Goal: Transaction & Acquisition: Book appointment/travel/reservation

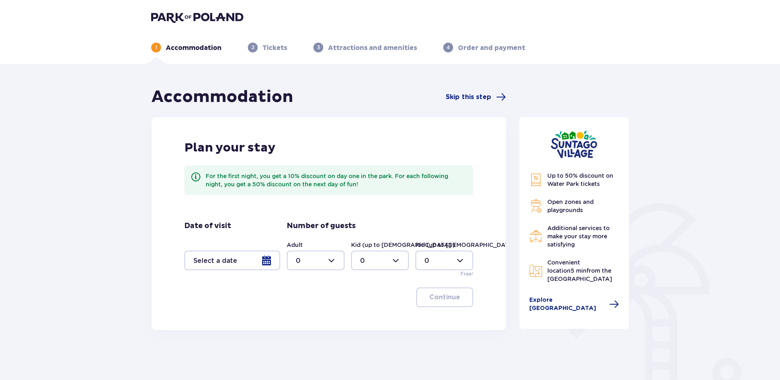
click at [243, 261] on div at bounding box center [232, 261] width 96 height 20
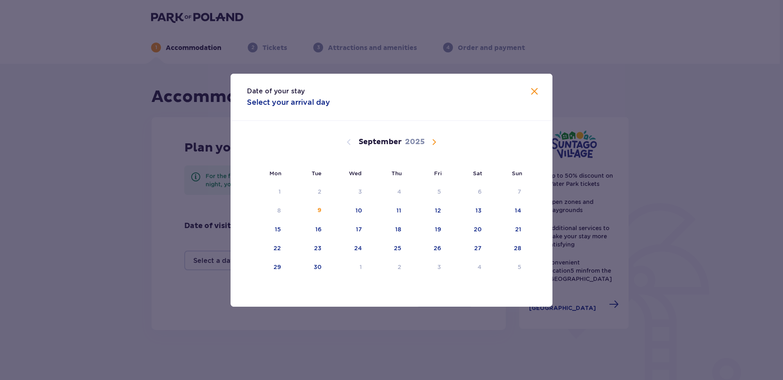
click at [434, 142] on span "Calendar" at bounding box center [434, 142] width 10 height 10
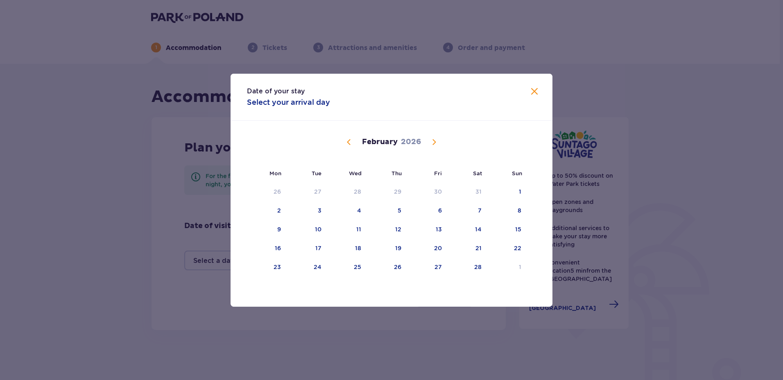
click at [434, 142] on span "Calendar" at bounding box center [434, 142] width 10 height 10
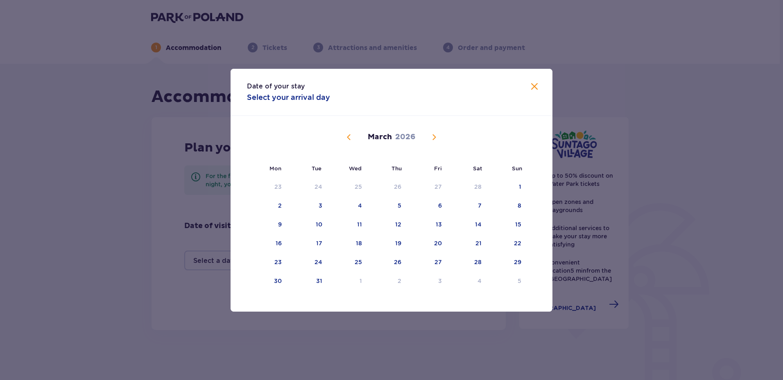
click at [434, 142] on span "Calendar" at bounding box center [434, 137] width 10 height 10
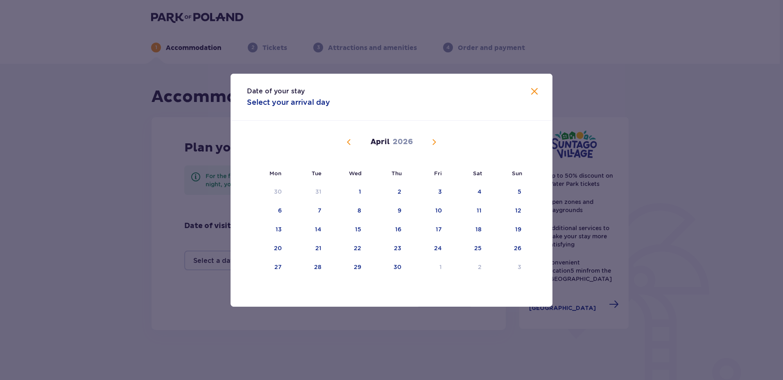
click at [434, 140] on span "Calendar" at bounding box center [434, 142] width 10 height 10
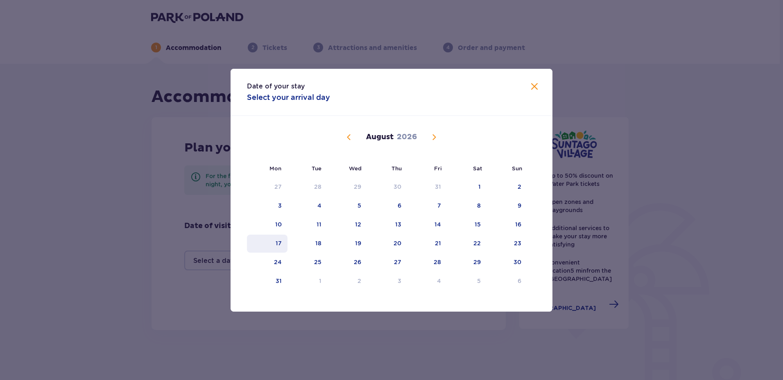
click at [279, 244] on div "17" at bounding box center [279, 243] width 6 height 8
click at [398, 244] on div "20" at bounding box center [398, 243] width 8 height 8
type input "[DATE] - [DATE]"
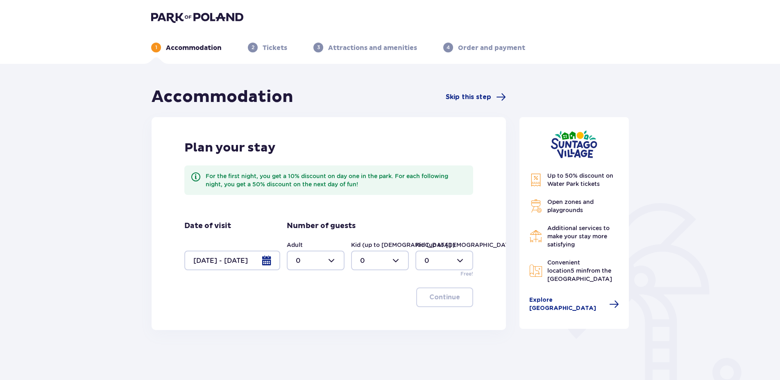
click at [329, 261] on div at bounding box center [316, 261] width 58 height 20
click at [299, 314] on p "4" at bounding box center [298, 313] width 5 height 9
type input "4"
click at [369, 263] on div at bounding box center [380, 261] width 58 height 20
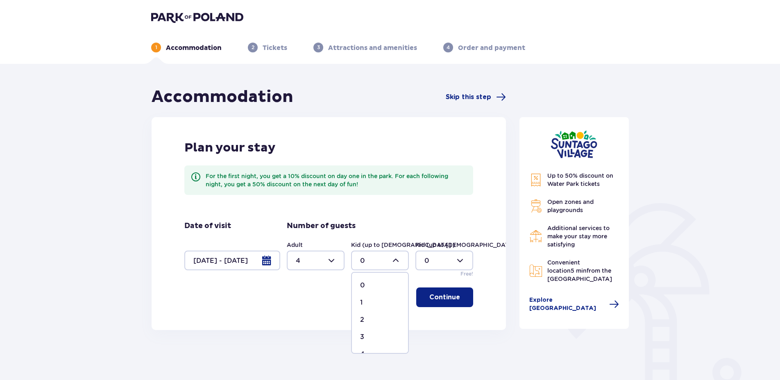
click at [362, 304] on p "1" at bounding box center [361, 302] width 2 height 9
type input "1"
click at [445, 300] on p "Continue" at bounding box center [444, 297] width 31 height 9
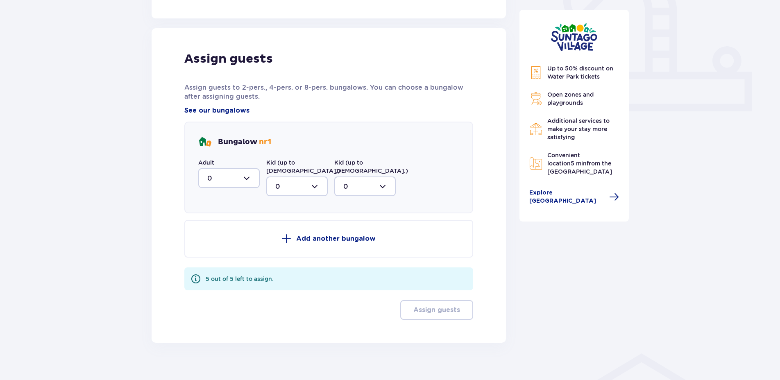
scroll to position [315, 0]
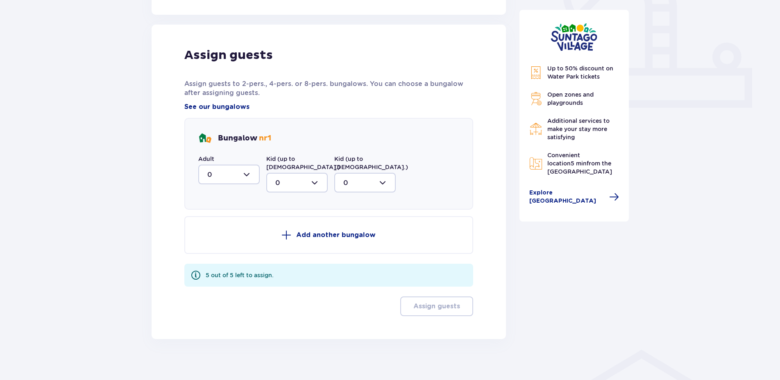
click at [220, 175] on div at bounding box center [228, 175] width 61 height 20
click at [211, 254] on p "4" at bounding box center [209, 254] width 5 height 9
type input "4"
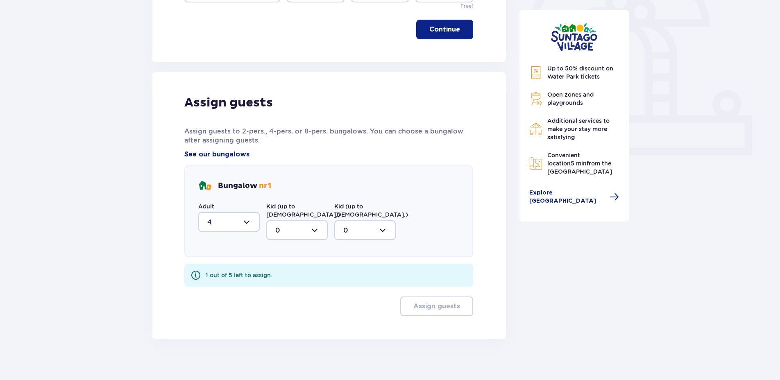
click at [287, 220] on div at bounding box center [296, 230] width 61 height 20
click at [274, 266] on span "1" at bounding box center [297, 272] width 60 height 17
type input "1"
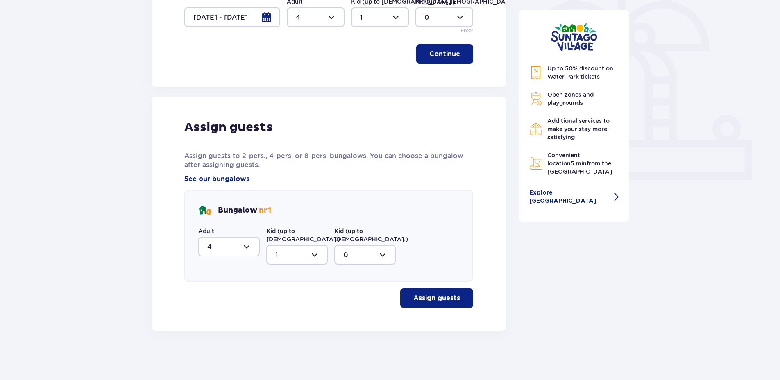
scroll to position [235, 0]
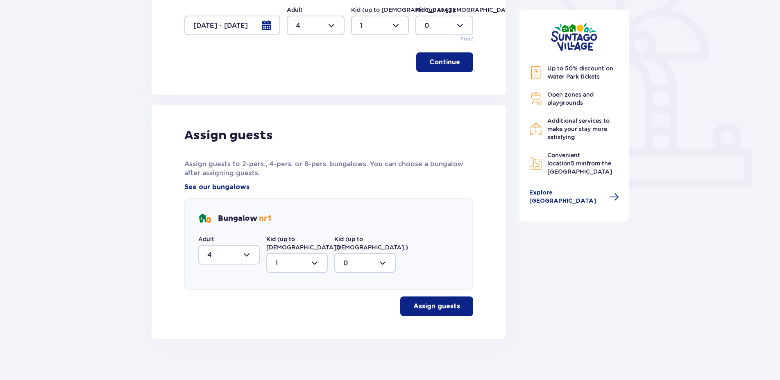
click at [439, 302] on p "Assign guests" at bounding box center [436, 306] width 47 height 9
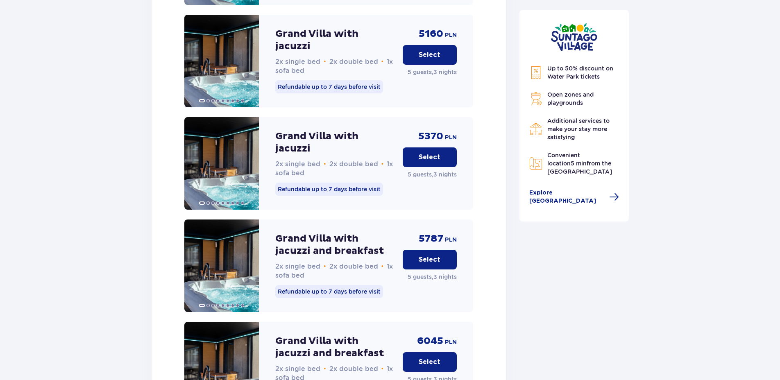
scroll to position [1123, 0]
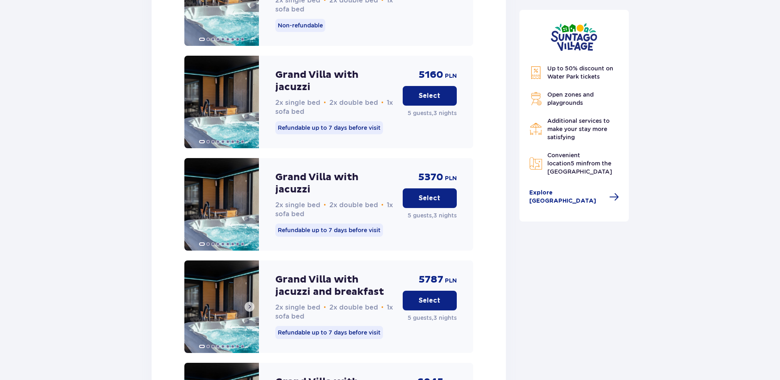
click at [251, 303] on span at bounding box center [249, 306] width 7 height 7
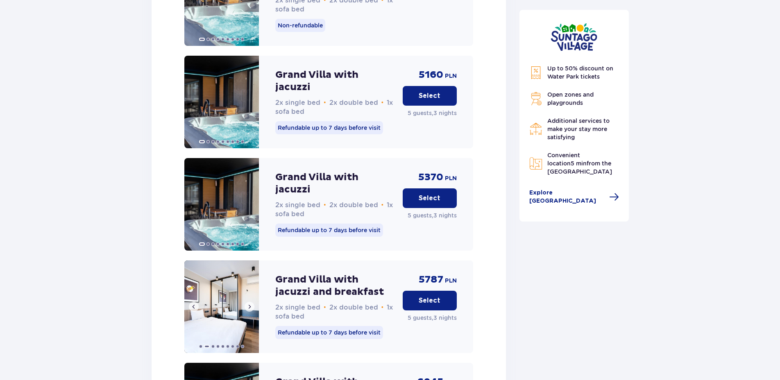
click at [251, 303] on span at bounding box center [249, 306] width 7 height 7
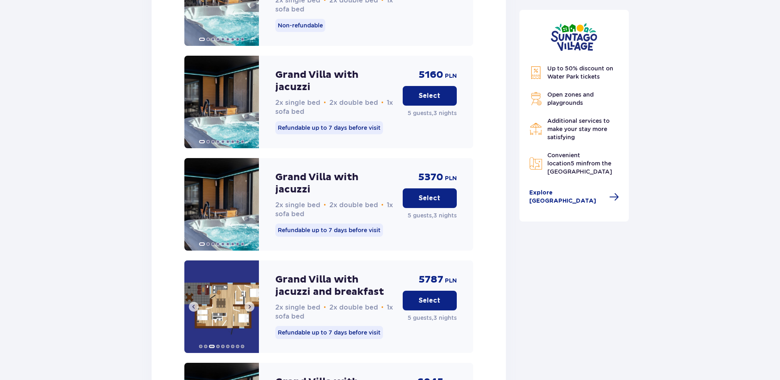
click at [251, 303] on span at bounding box center [249, 306] width 7 height 7
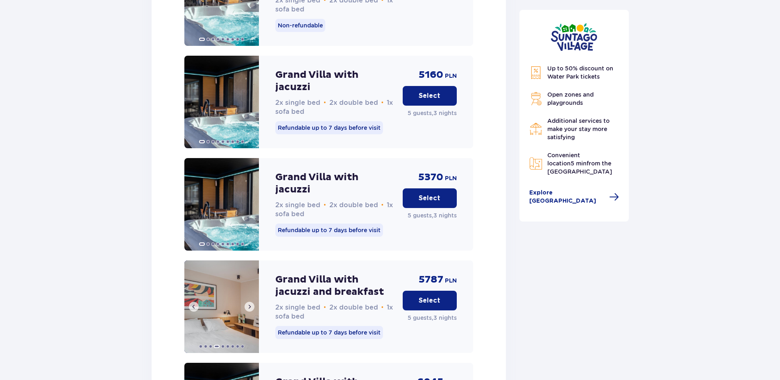
click at [251, 303] on span at bounding box center [249, 306] width 7 height 7
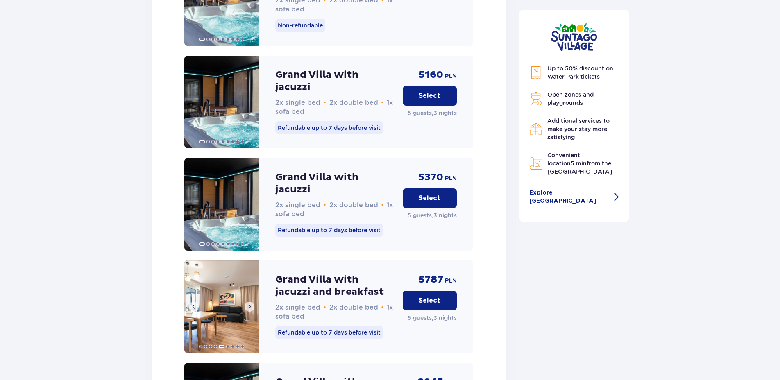
click at [251, 303] on span at bounding box center [249, 306] width 7 height 7
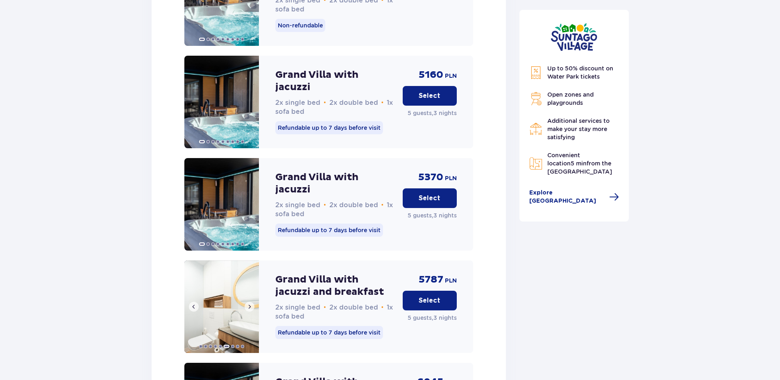
click at [251, 303] on span at bounding box center [249, 306] width 7 height 7
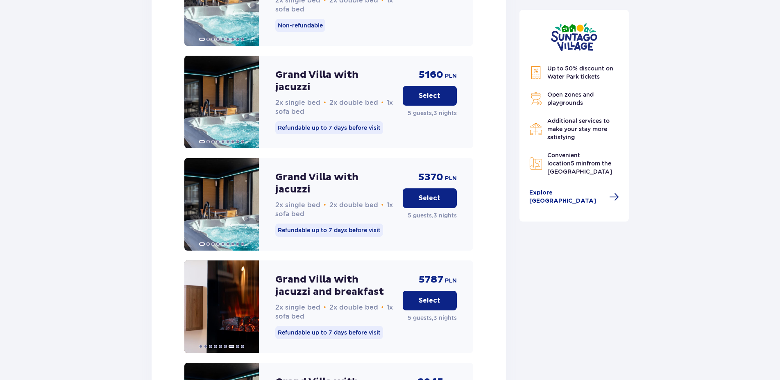
click at [429, 291] on button "Select" at bounding box center [430, 301] width 54 height 20
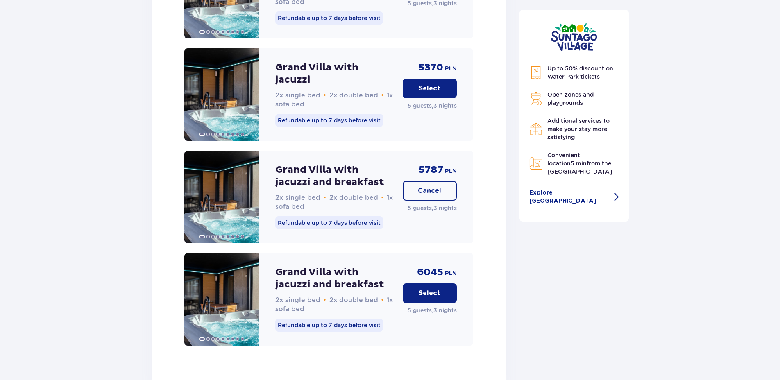
scroll to position [1234, 0]
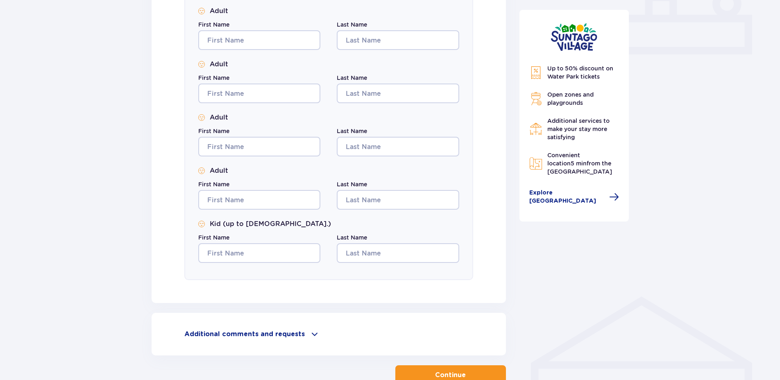
scroll to position [423, 0]
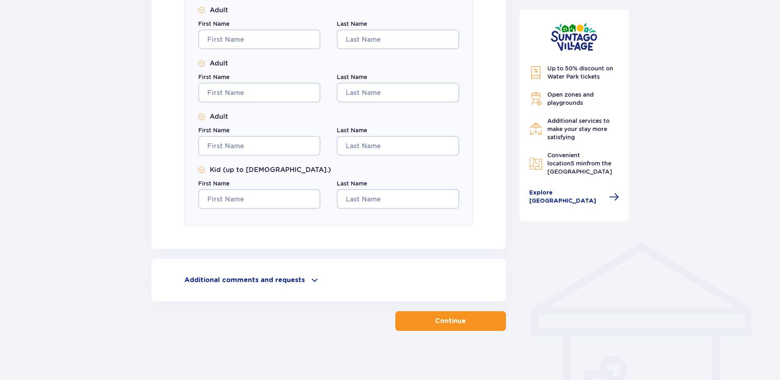
click at [305, 278] on div "Additional comments and requests" at bounding box center [328, 280] width 289 height 10
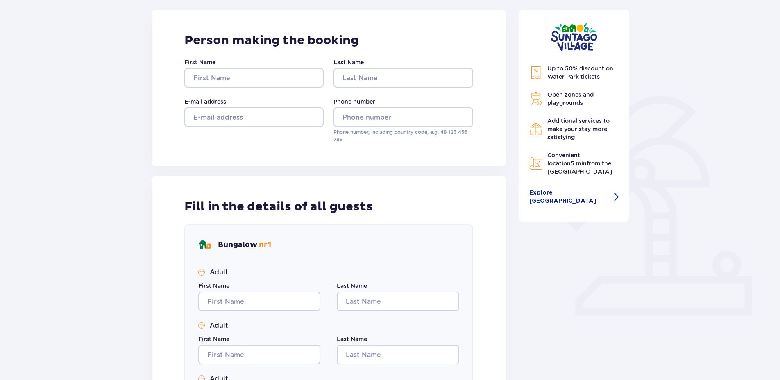
scroll to position [271, 0]
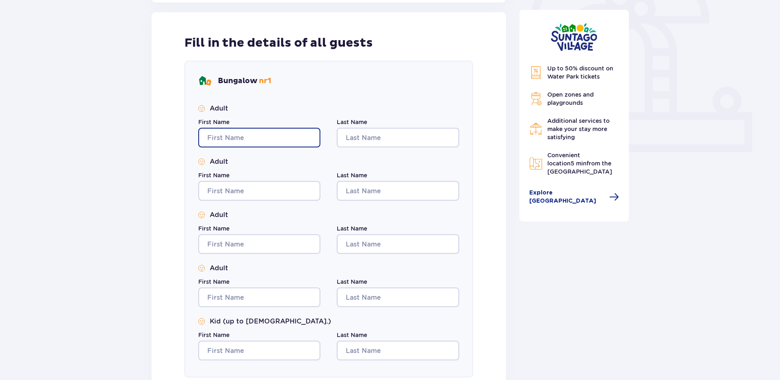
click at [239, 134] on input "First Name" at bounding box center [259, 138] width 122 height 20
click at [239, 134] on input "אt" at bounding box center [259, 138] width 122 height 20
click at [234, 138] on input "terbilo" at bounding box center [259, 138] width 122 height 20
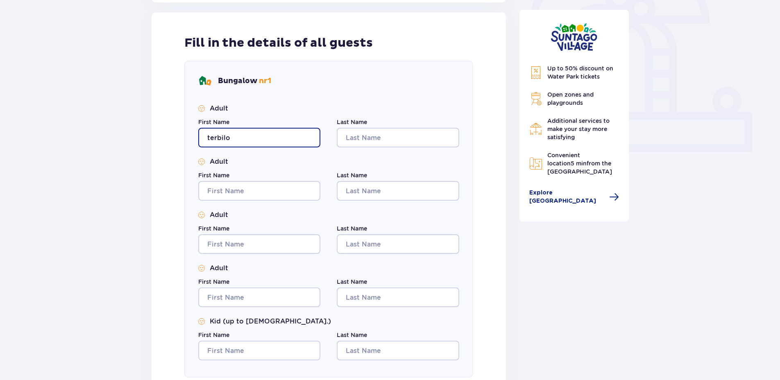
click at [234, 138] on input "terbilo" at bounding box center [259, 138] width 122 height 20
type input "terbilo"
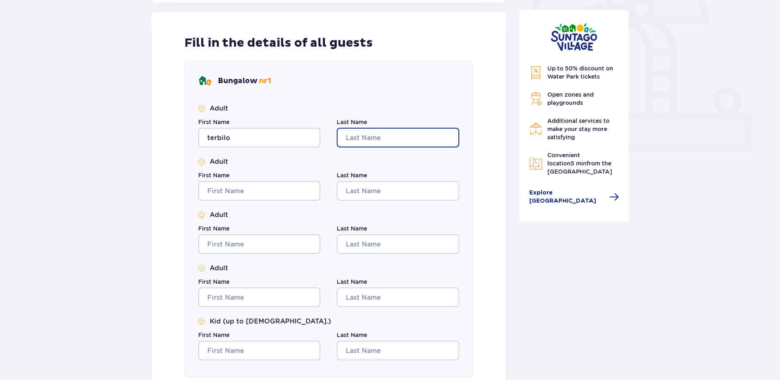
click at [348, 137] on input "Last Name" at bounding box center [398, 138] width 122 height 20
paste input "terbilo"
type input "TERBILO"
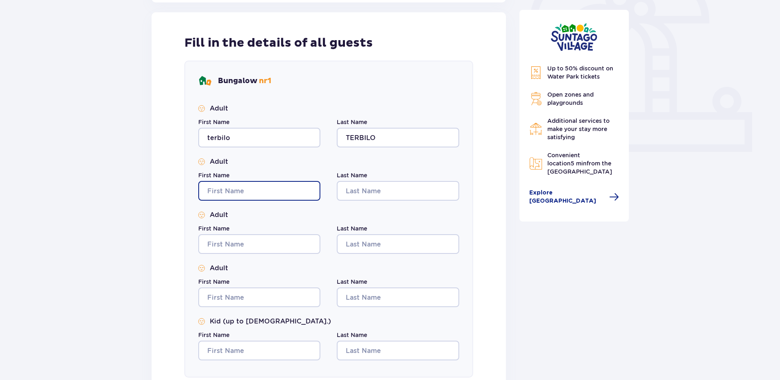
type input "LIOR"
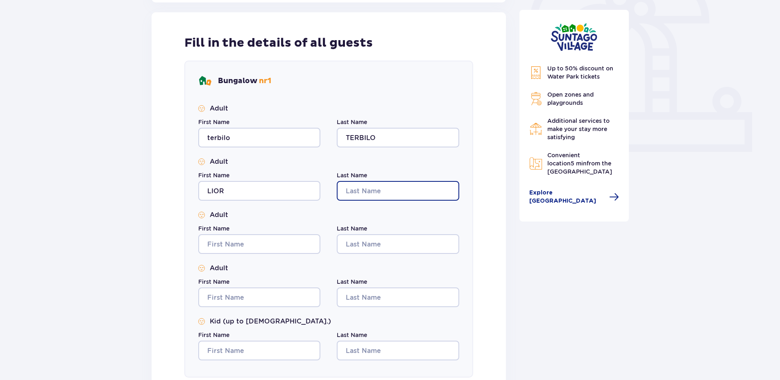
type input "TERBILO"
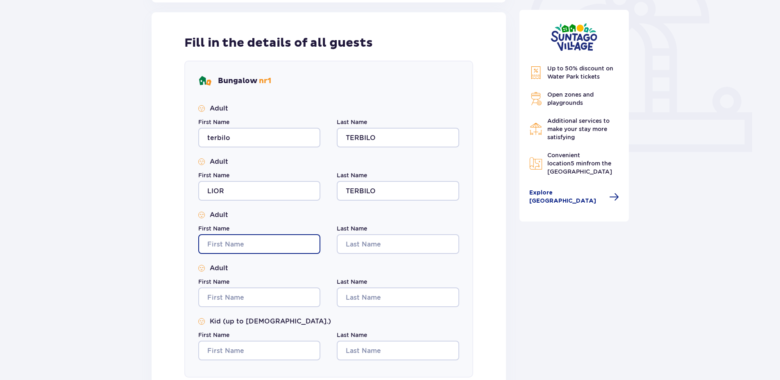
type input "LIOR"
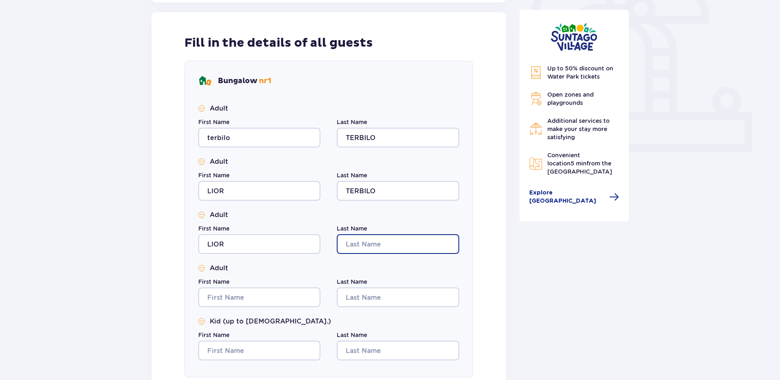
type input "TERBILO"
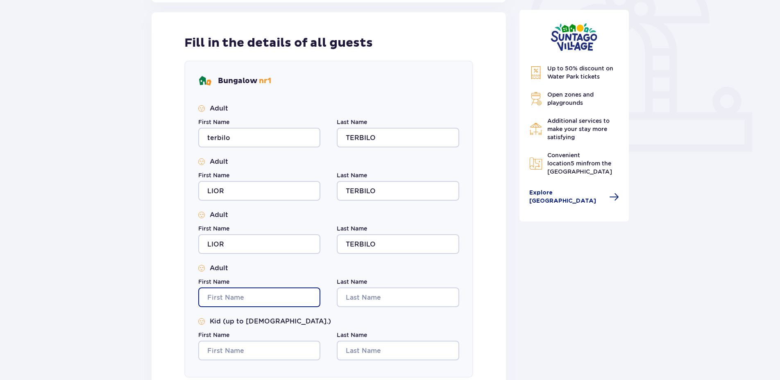
type input "LIOR"
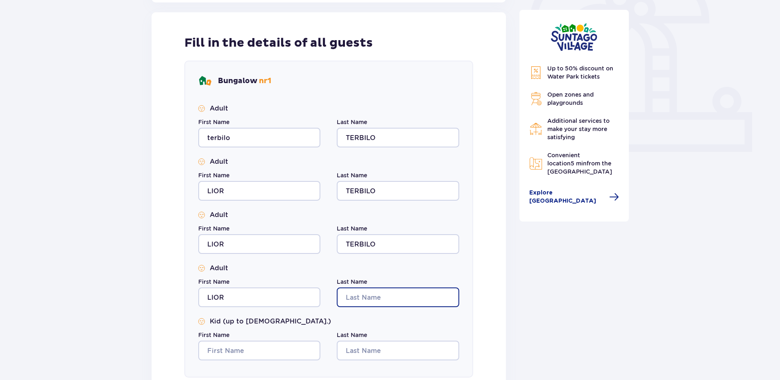
type input "TERBILO"
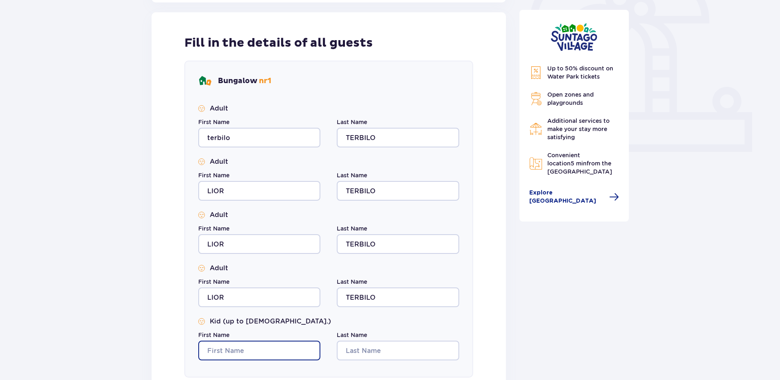
type input "LIOR"
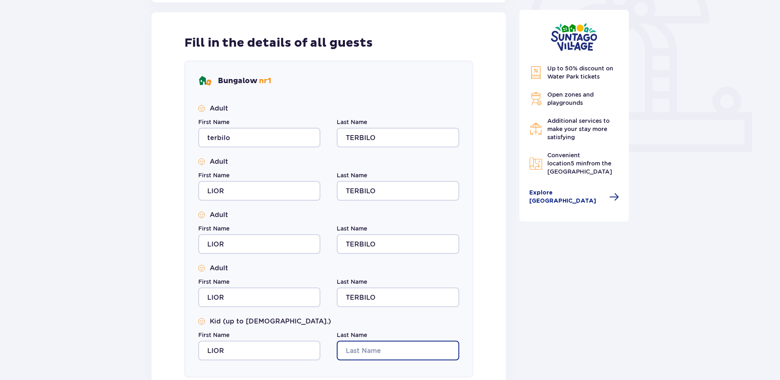
type input "TERBILO"
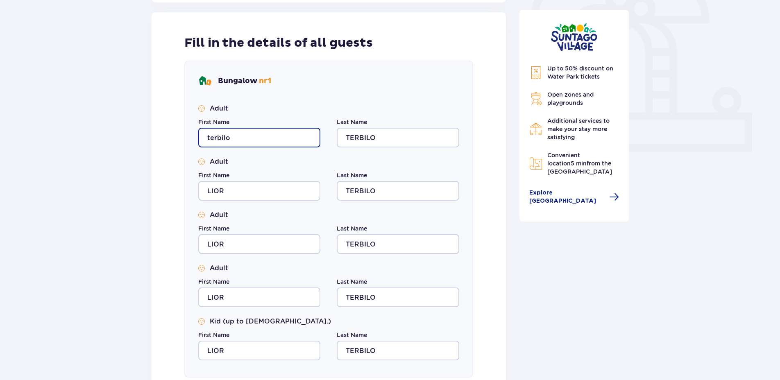
click at [249, 134] on input "terbilo" at bounding box center [259, 138] width 122 height 20
type input "LIOR"
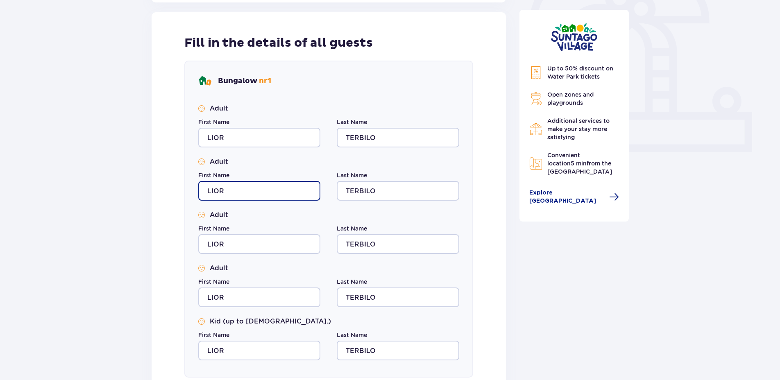
click at [245, 192] on input "LIOR" at bounding box center [259, 191] width 122 height 20
type input "shani"
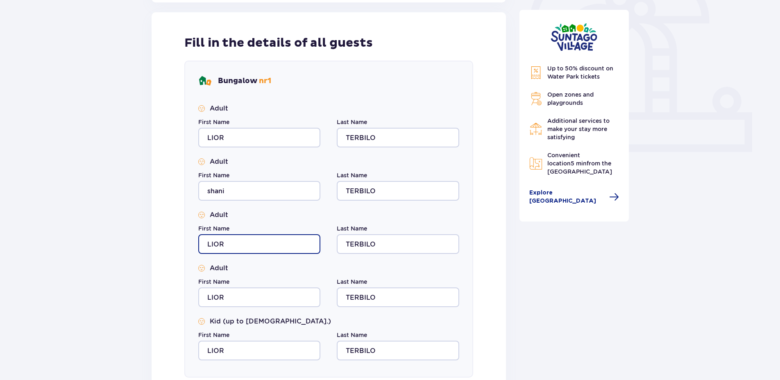
click at [206, 246] on input "LIOR" at bounding box center [259, 244] width 122 height 20
type input "lihi"
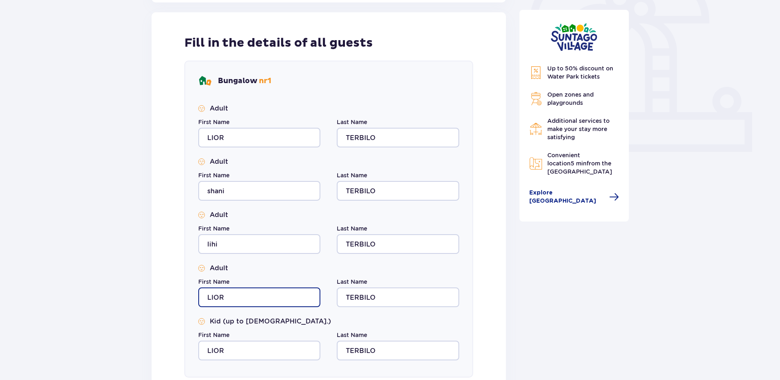
click at [237, 298] on input "LIOR" at bounding box center [259, 297] width 122 height 20
type input "[PERSON_NAME]"
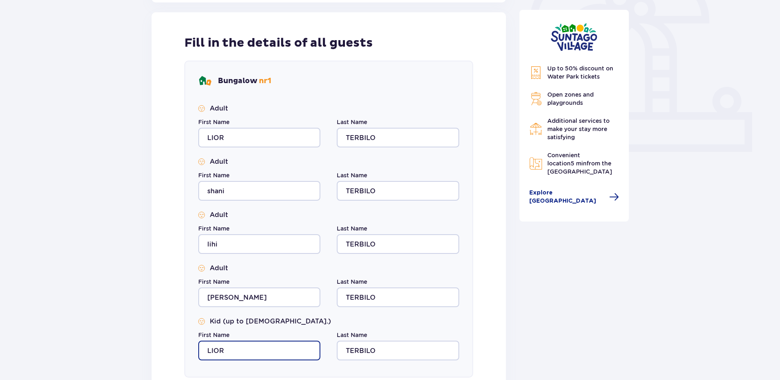
click at [222, 347] on input "LIOR" at bounding box center [259, 351] width 122 height 20
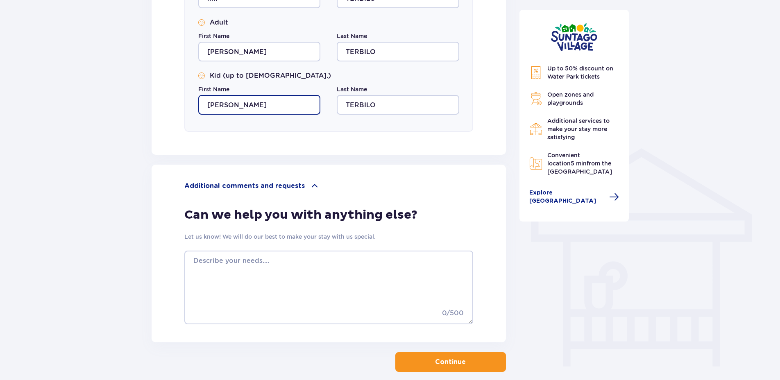
scroll to position [558, 0]
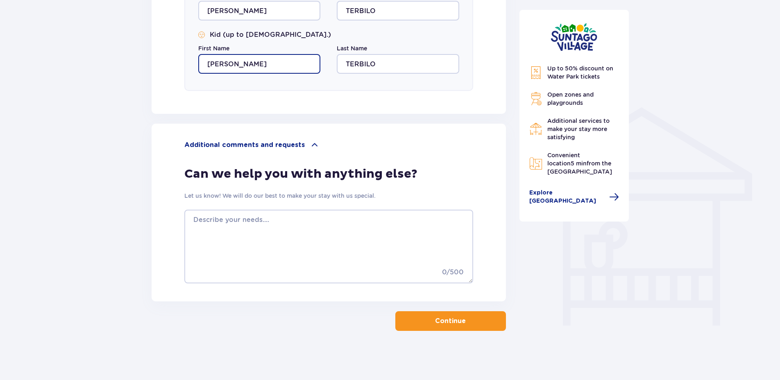
type input "[PERSON_NAME]"
click at [450, 323] on p "Continue" at bounding box center [450, 321] width 31 height 9
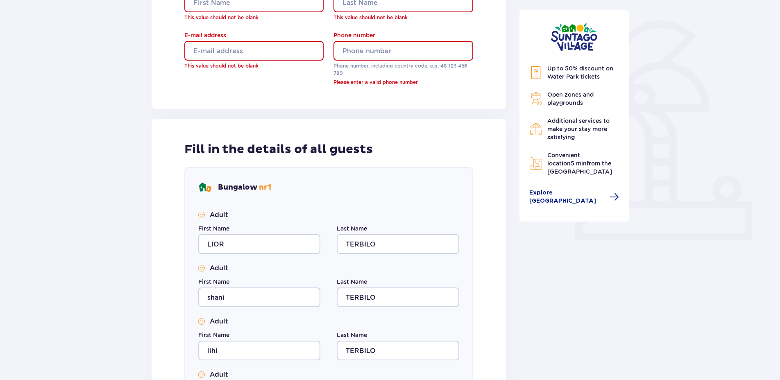
scroll to position [60, 0]
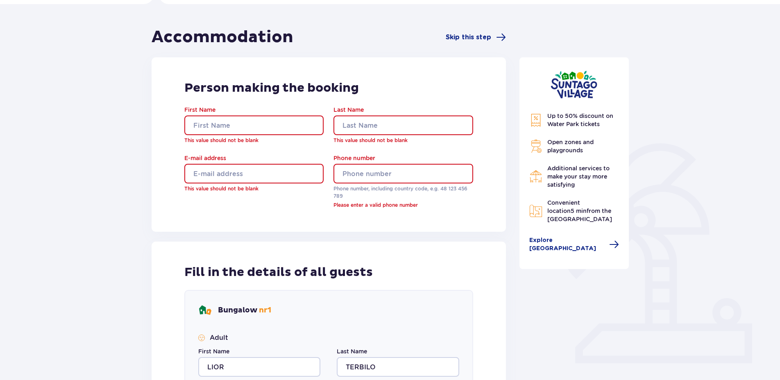
click at [215, 124] on input "First Name" at bounding box center [253, 125] width 139 height 20
type input "LIOR"
type input "TERBILO"
type input "[EMAIL_ADDRESS][DOMAIN_NAME]"
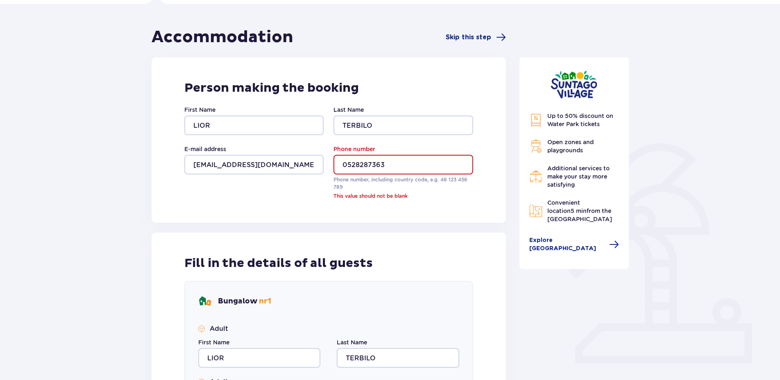
click at [340, 164] on input "0528287363" at bounding box center [402, 165] width 139 height 20
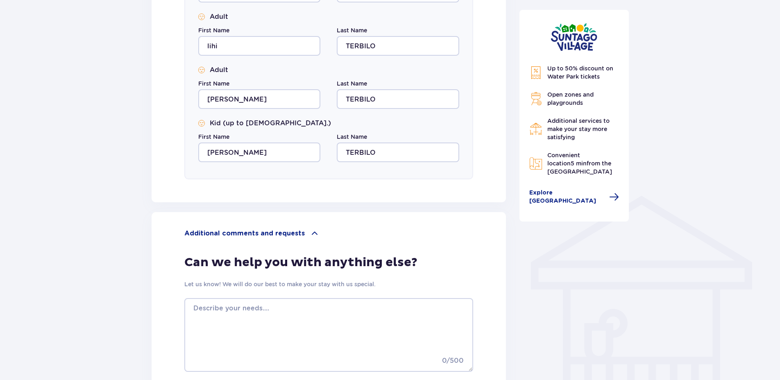
scroll to position [558, 0]
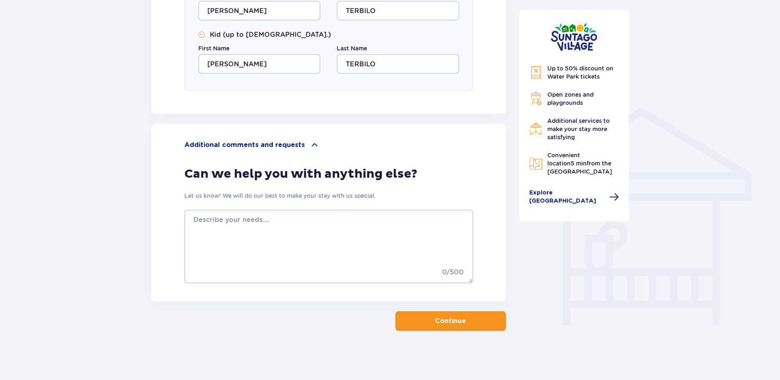
click at [453, 323] on p "Continue" at bounding box center [450, 321] width 31 height 9
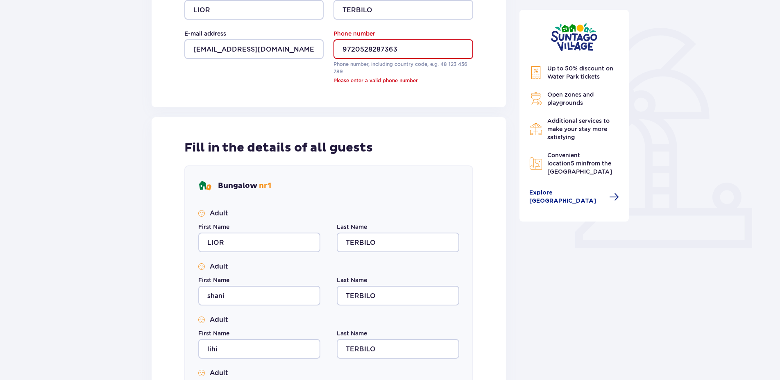
scroll to position [174, 0]
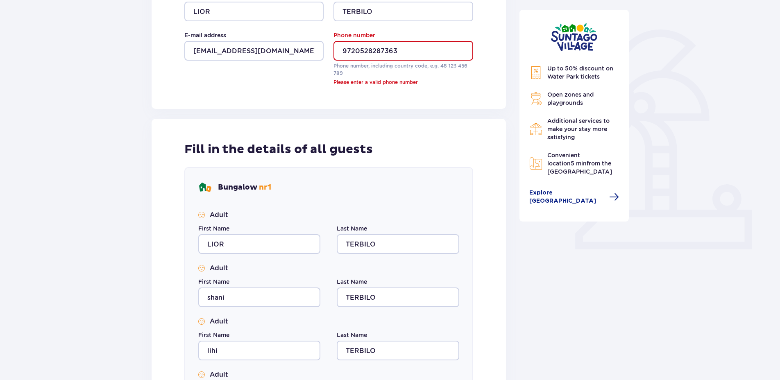
click at [360, 51] on input "9720528287363" at bounding box center [402, 51] width 139 height 20
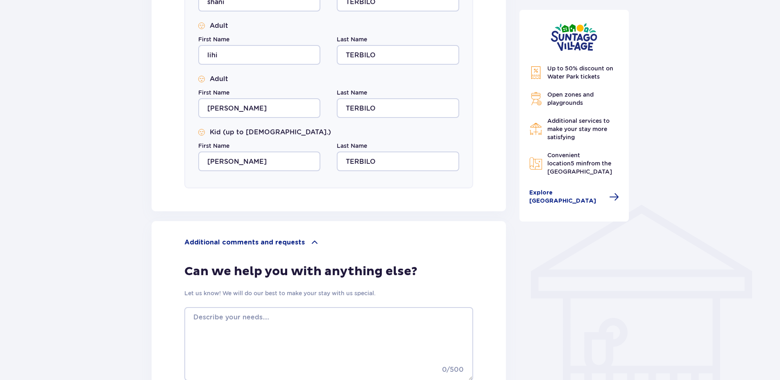
scroll to position [558, 0]
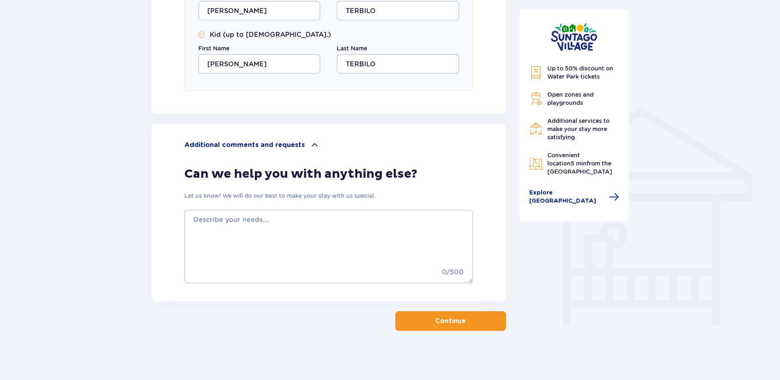
click at [439, 316] on button "Continue" at bounding box center [450, 321] width 111 height 20
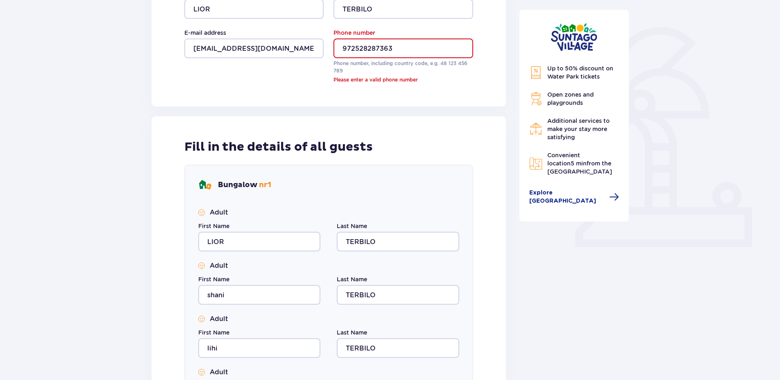
scroll to position [174, 0]
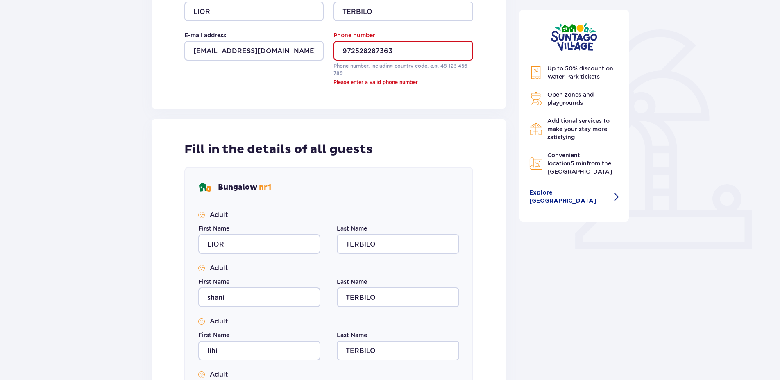
drag, startPoint x: 417, startPoint y: 50, endPoint x: 301, endPoint y: 51, distance: 116.3
click at [301, 51] on div "First Name [PERSON_NAME] Last Name [PERSON_NAME] address [EMAIL_ADDRESS][DOMAIN…" at bounding box center [328, 39] width 289 height 94
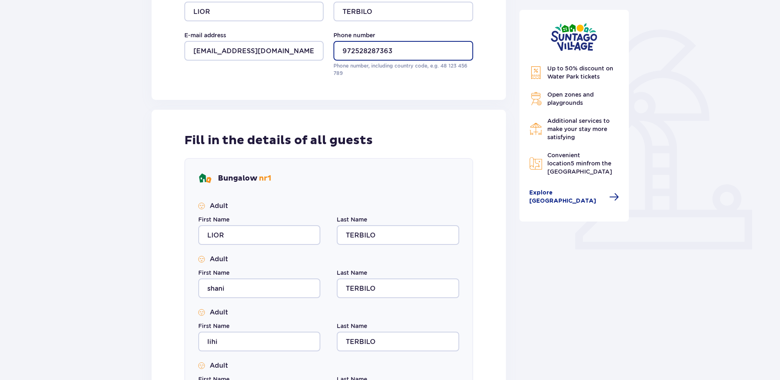
click at [355, 50] on input "972528287363" at bounding box center [402, 51] width 139 height 20
click at [365, 51] on input "972 528287363" at bounding box center [402, 51] width 139 height 20
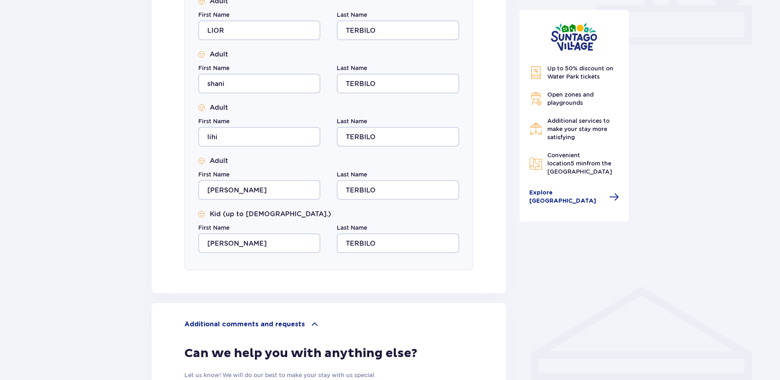
scroll to position [542, 0]
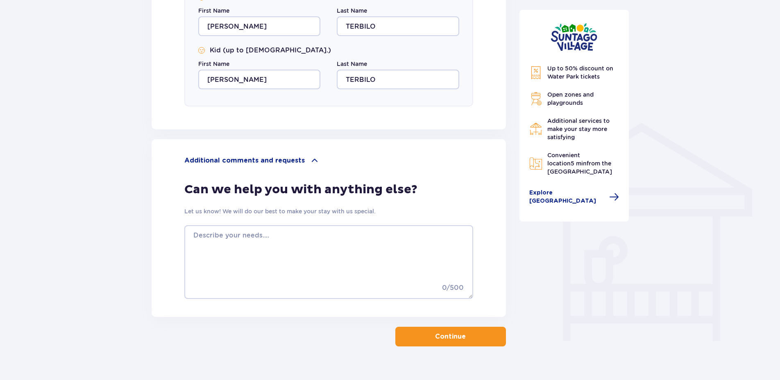
click at [459, 338] on p "Continue" at bounding box center [450, 336] width 31 height 9
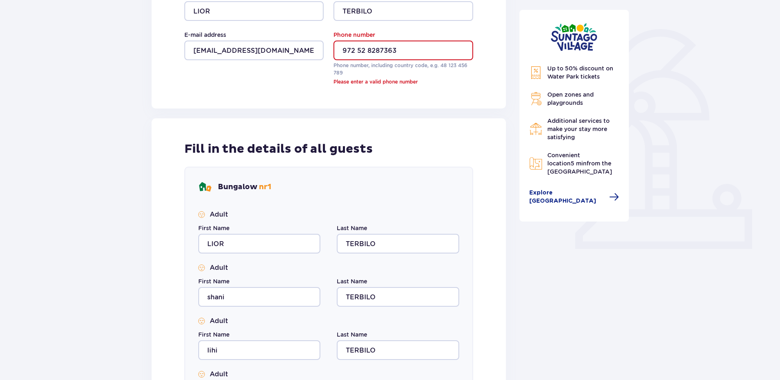
scroll to position [174, 0]
click at [366, 51] on input "972 52 8287363" at bounding box center [402, 51] width 139 height 20
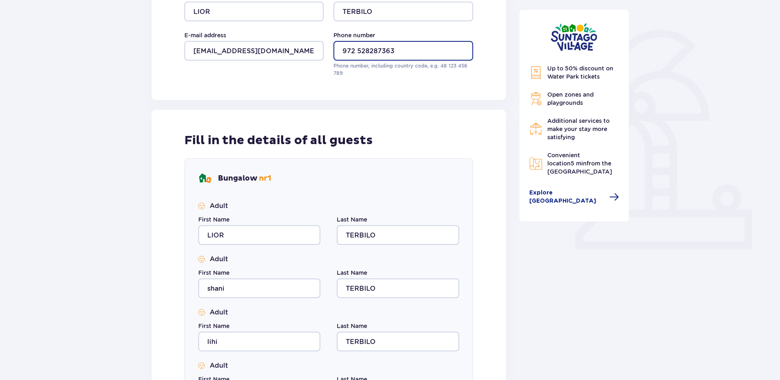
click at [356, 52] on input "972 528287363" at bounding box center [402, 51] width 139 height 20
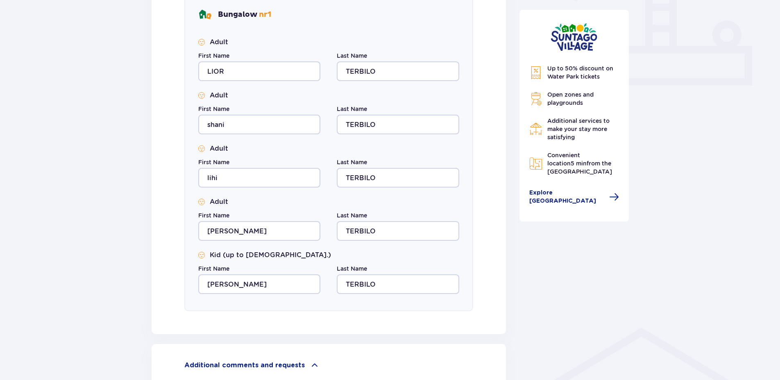
scroll to position [558, 0]
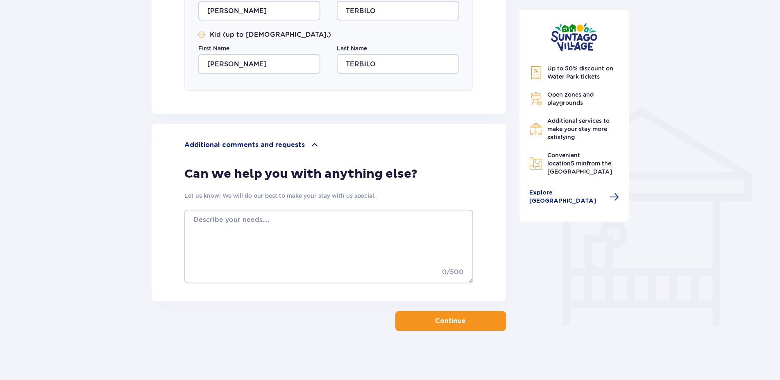
click at [442, 323] on p "Continue" at bounding box center [450, 321] width 31 height 9
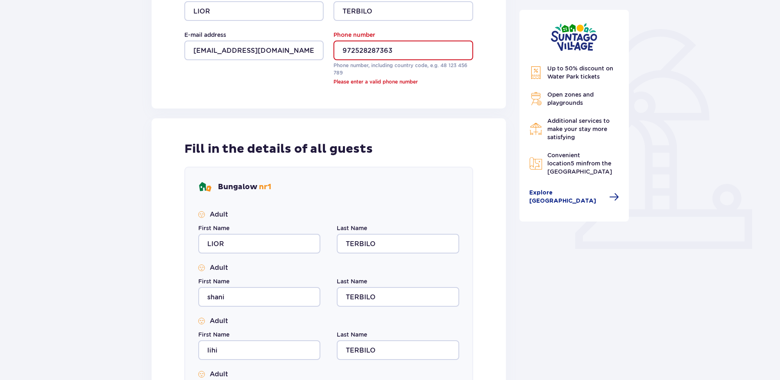
scroll to position [174, 0]
drag, startPoint x: 354, startPoint y: 51, endPoint x: 336, endPoint y: 53, distance: 17.7
click at [336, 53] on input "972528287363" at bounding box center [402, 51] width 139 height 20
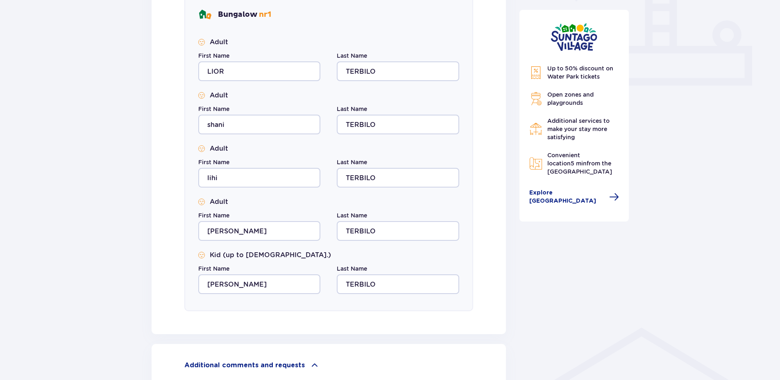
scroll to position [501, 0]
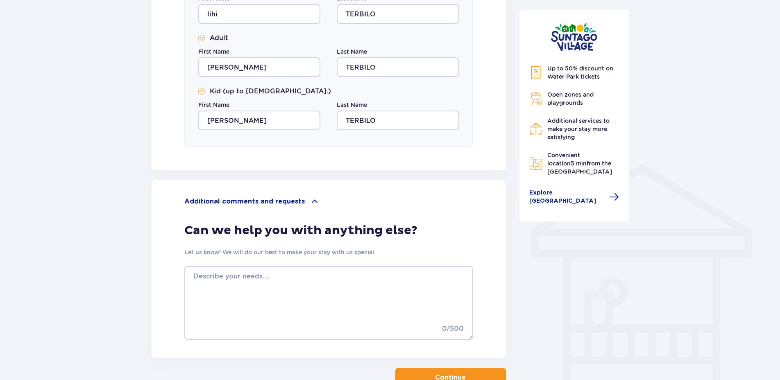
type input "48528287363"
click at [442, 375] on p "Continue" at bounding box center [450, 377] width 31 height 9
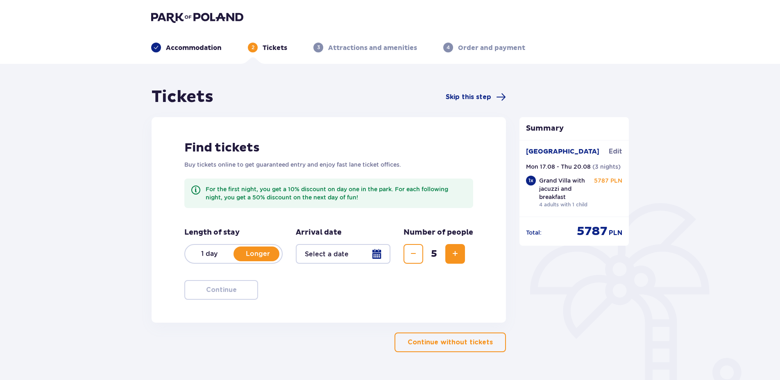
scroll to position [29, 0]
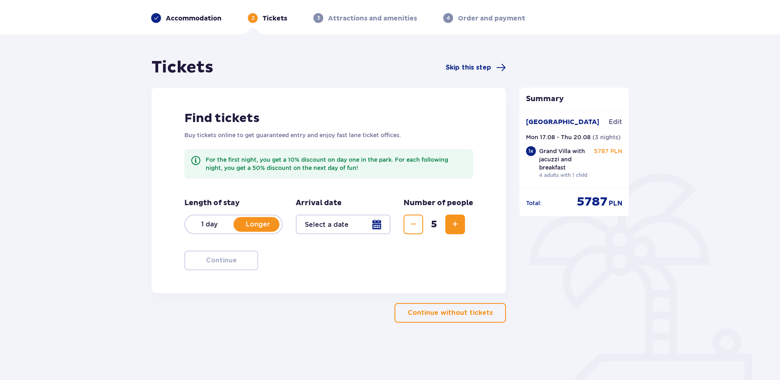
click at [380, 224] on div at bounding box center [343, 225] width 95 height 20
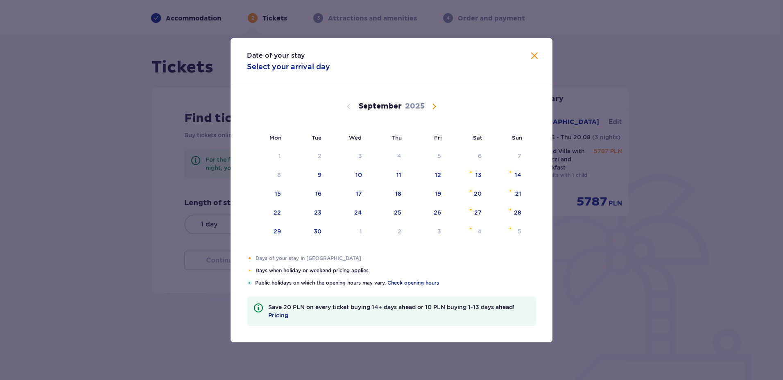
click at [432, 106] on span "Calendar" at bounding box center [434, 107] width 10 height 10
click at [435, 105] on span "Calendar" at bounding box center [434, 107] width 10 height 10
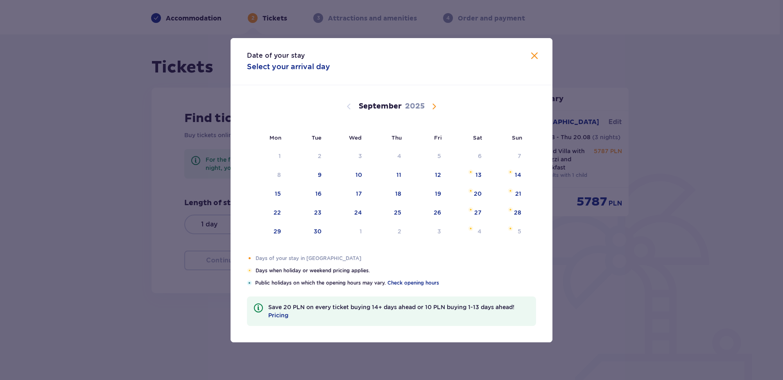
click at [435, 105] on span "Calendar" at bounding box center [434, 107] width 10 height 10
click at [435, 107] on span "Calendar" at bounding box center [434, 107] width 10 height 10
click at [434, 108] on span "Calendar" at bounding box center [434, 107] width 10 height 10
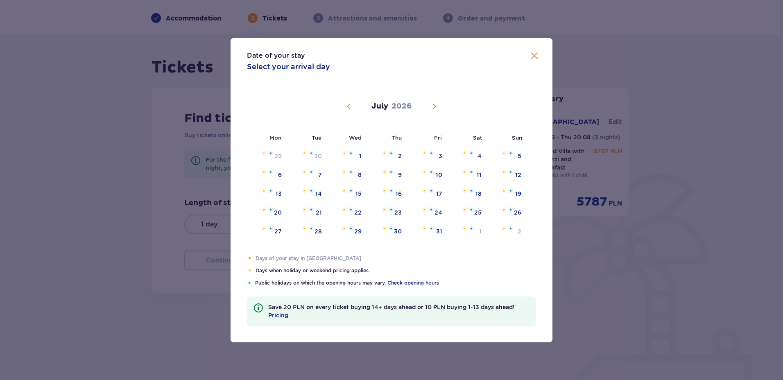
click at [433, 108] on span "Calendar" at bounding box center [434, 107] width 10 height 10
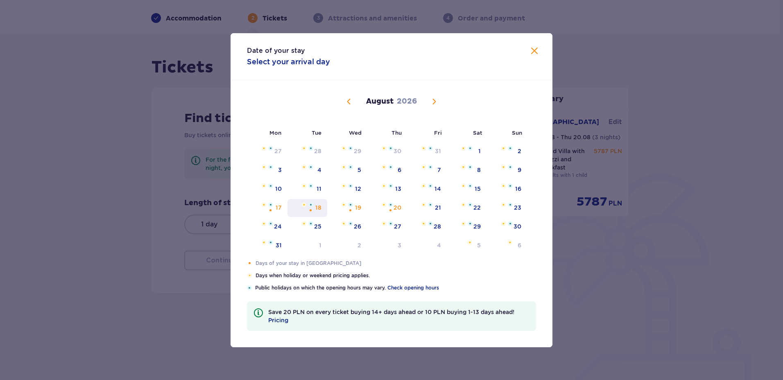
click at [312, 208] on div "Choose Tuesday, August 18, 2026 as your check-in date. It’s available." at bounding box center [310, 210] width 5 height 5
click at [345, 208] on div "19" at bounding box center [347, 208] width 40 height 18
type input "[DATE] - [DATE]"
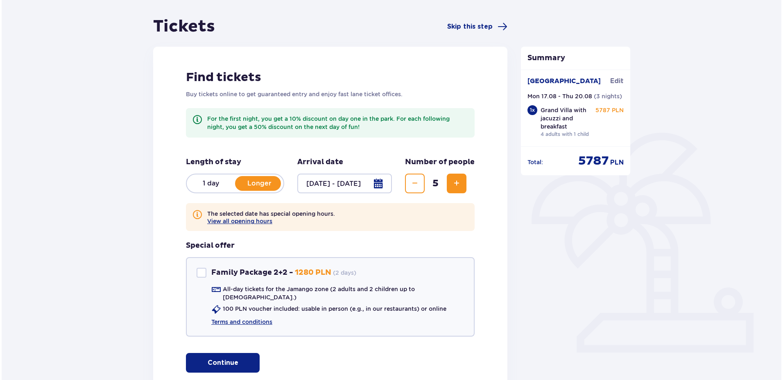
scroll to position [111, 0]
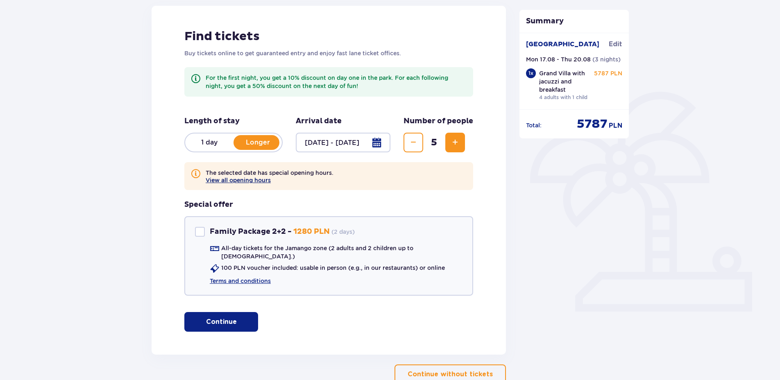
click at [239, 180] on button "View all opening hours" at bounding box center [238, 180] width 65 height 7
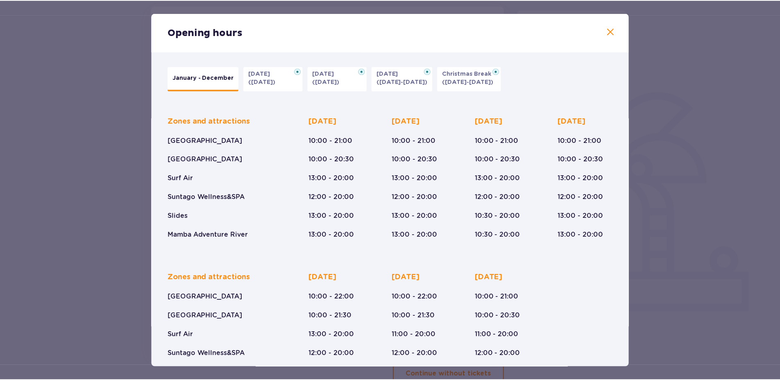
scroll to position [45, 0]
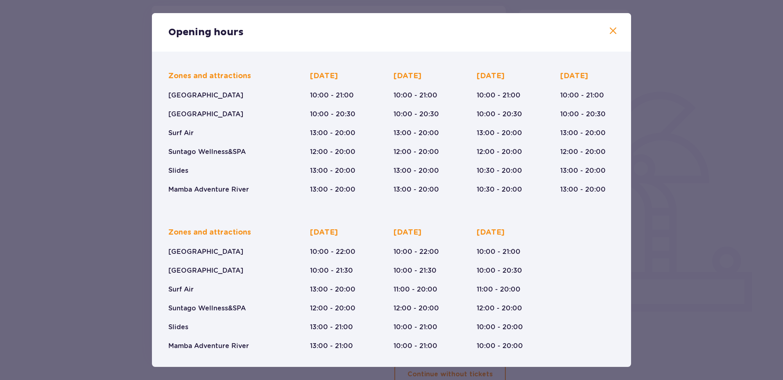
click at [611, 30] on span at bounding box center [613, 31] width 10 height 10
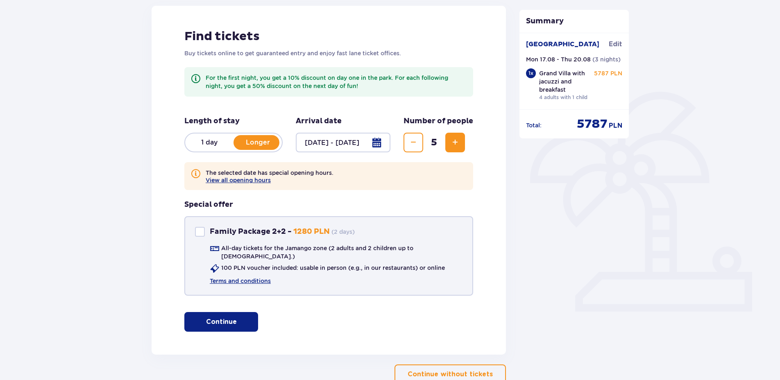
click at [200, 232] on div at bounding box center [200, 232] width 10 height 10
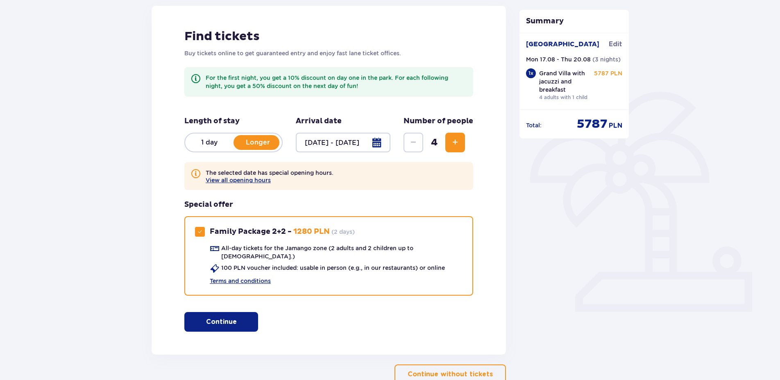
click at [458, 144] on span "Increase" at bounding box center [455, 143] width 10 height 10
click at [413, 142] on span "Decrease" at bounding box center [413, 143] width 10 height 10
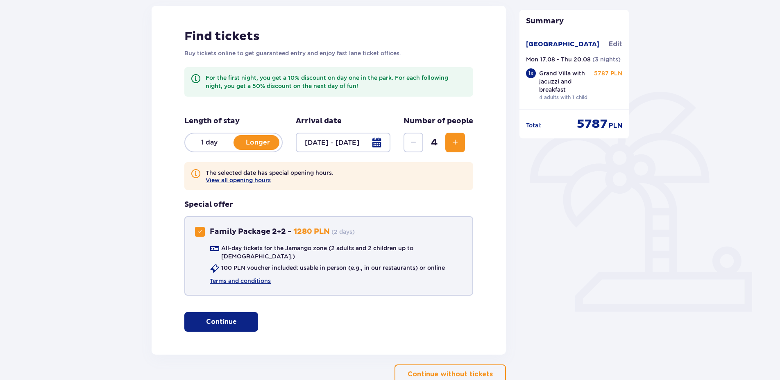
click at [200, 231] on span at bounding box center [199, 231] width 5 height 5
click at [201, 229] on div at bounding box center [200, 232] width 10 height 10
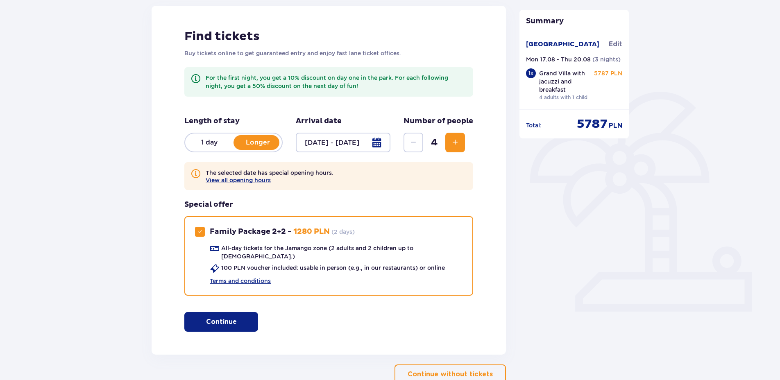
click at [377, 143] on div at bounding box center [343, 143] width 95 height 20
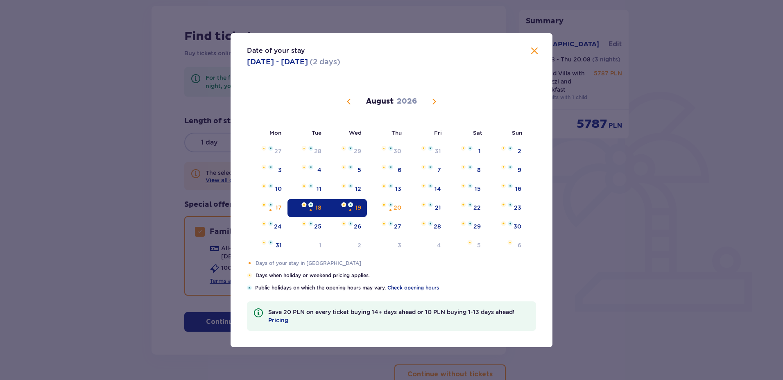
click at [303, 204] on img "Selected as start date. Tuesday, August 18, 2026" at bounding box center [303, 204] width 5 height 5
click at [349, 204] on img "Choose Wednesday, August 19, 2026 as your check-out date. It’s available." at bounding box center [350, 204] width 5 height 5
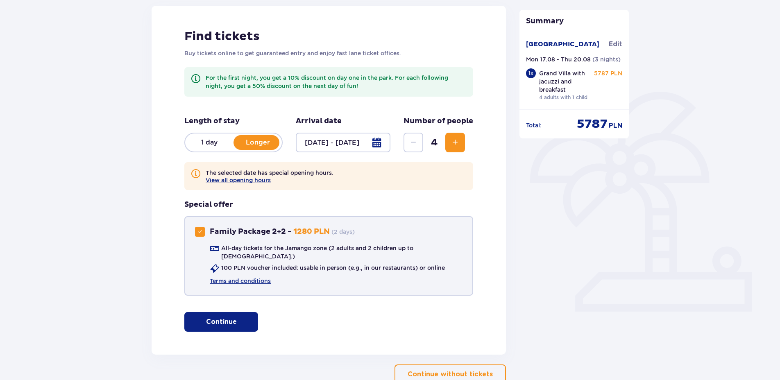
click at [202, 230] on span at bounding box center [199, 231] width 5 height 5
checkbox input "false"
click at [258, 142] on p "Longer" at bounding box center [257, 142] width 48 height 9
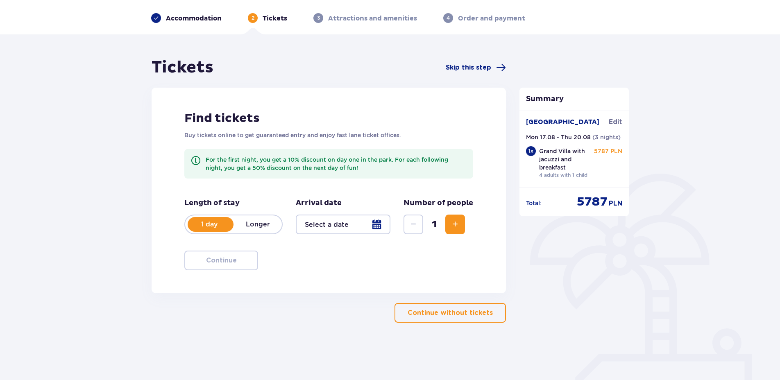
scroll to position [29, 0]
click at [269, 222] on p "Longer" at bounding box center [257, 224] width 48 height 9
click at [378, 224] on div at bounding box center [343, 225] width 95 height 20
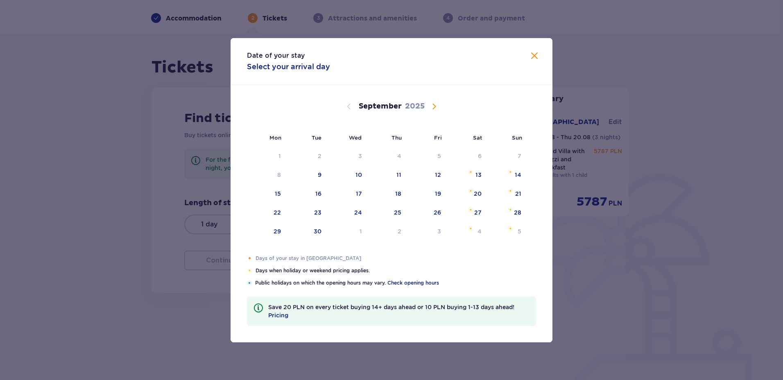
click at [433, 107] on span "Calendar" at bounding box center [434, 107] width 10 height 10
click at [434, 105] on span "Calendar" at bounding box center [434, 107] width 10 height 10
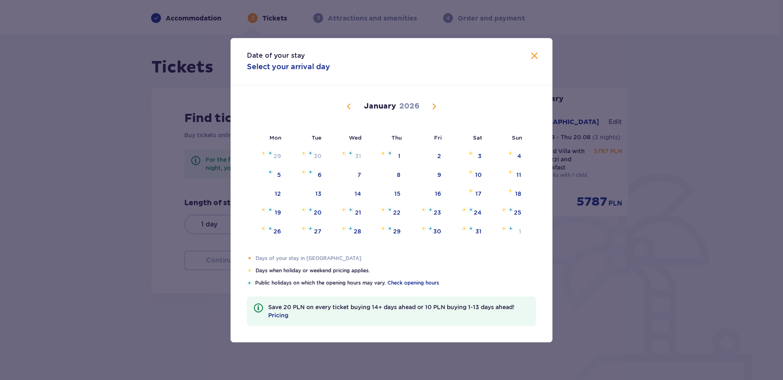
click at [434, 105] on span "Calendar" at bounding box center [434, 107] width 10 height 10
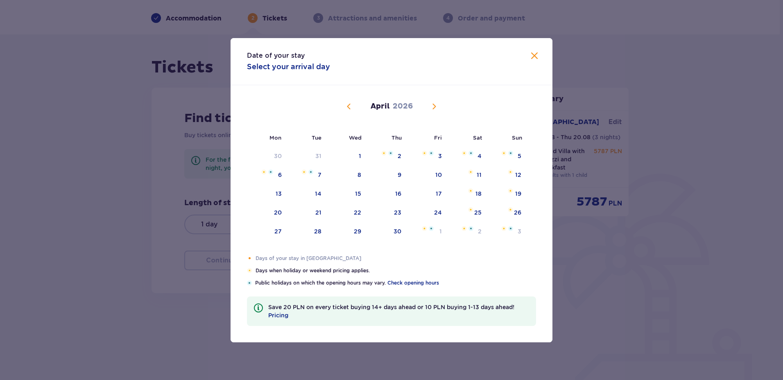
click at [434, 105] on span "Calendar" at bounding box center [434, 107] width 10 height 10
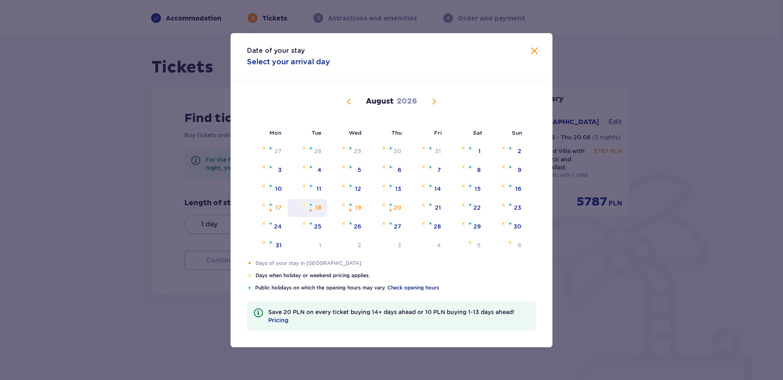
click at [305, 209] on div "18" at bounding box center [307, 208] width 40 height 18
click at [348, 208] on div "Choose Wednesday, August 19, 2026 as your check-out date. It’s available." at bounding box center [350, 210] width 5 height 5
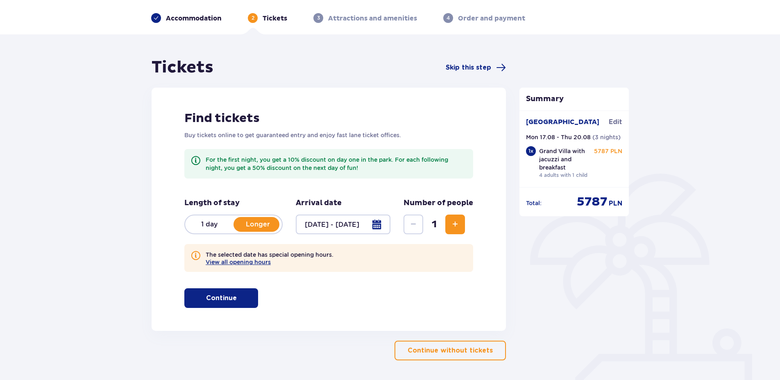
click at [338, 225] on div at bounding box center [343, 225] width 95 height 20
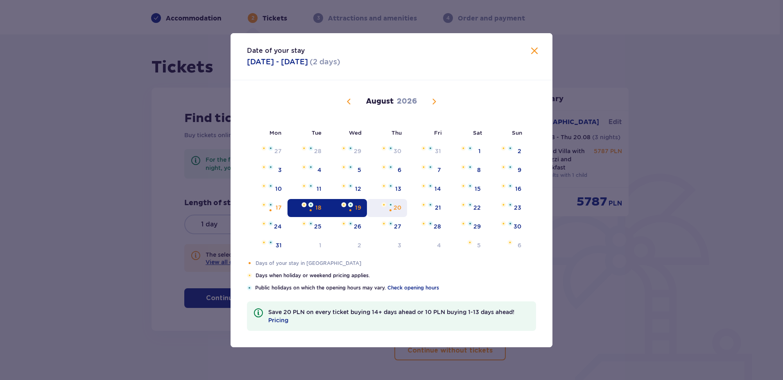
click at [394, 206] on div "20" at bounding box center [398, 208] width 8 height 8
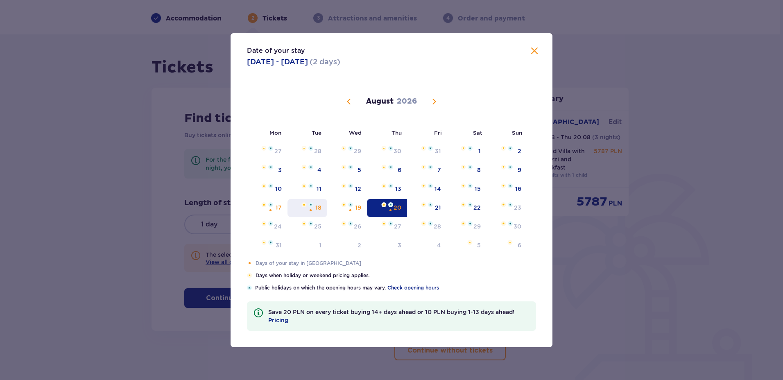
click at [309, 208] on div "Choose Tuesday, August 18, 2026 as your check-out date. It’s available." at bounding box center [310, 210] width 5 height 5
click at [387, 202] on div "Choose Thursday, August 20, 2026 as your check-out date. It’s available." at bounding box center [387, 204] width 12 height 5
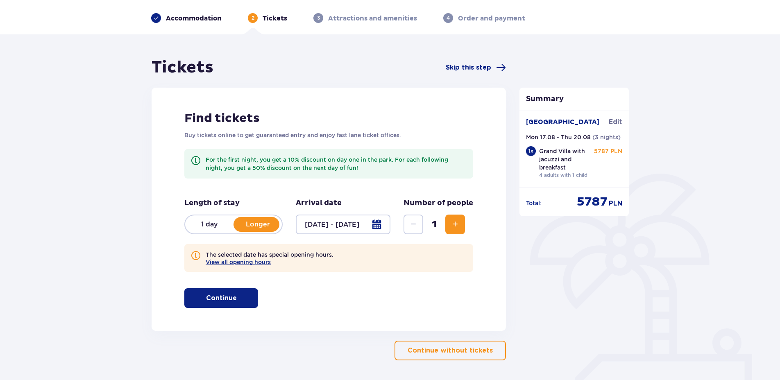
click at [320, 224] on div at bounding box center [343, 225] width 95 height 20
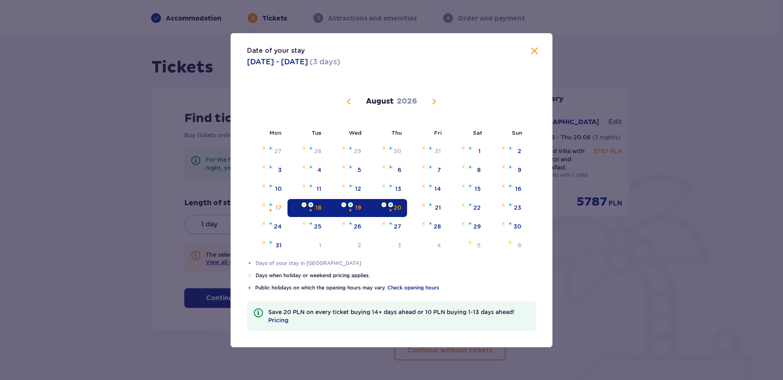
click at [306, 205] on img "Selected as start date. Tuesday, August 18, 2026" at bounding box center [303, 204] width 5 height 5
click at [348, 208] on div "Choose Wednesday, August 19, 2026 as your check-out date. It’s available." at bounding box center [350, 210] width 5 height 5
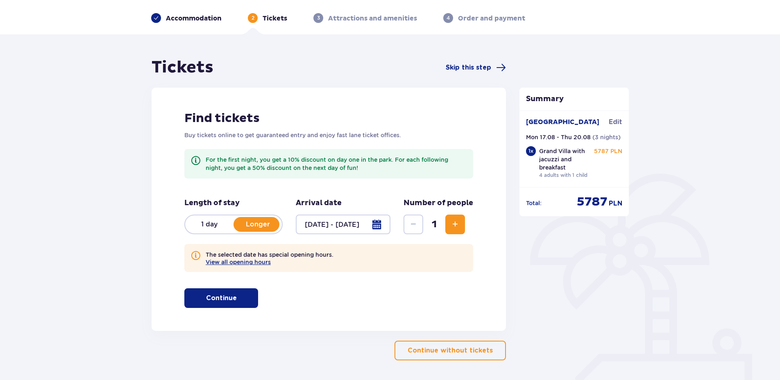
click at [330, 222] on div at bounding box center [343, 225] width 95 height 20
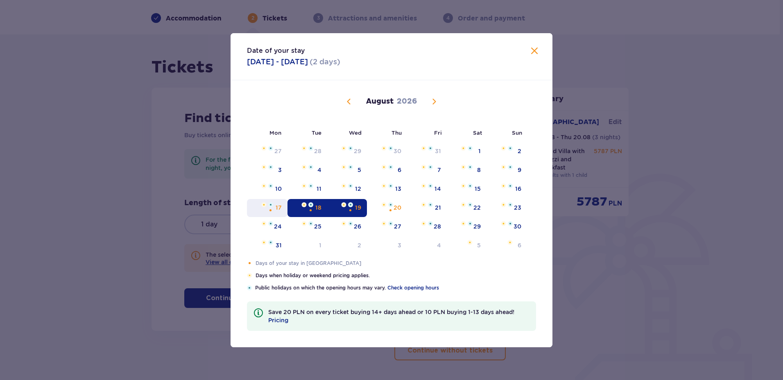
click at [270, 206] on img "Choose Monday, August 17, 2026 as your check-in date. It’s available." at bounding box center [270, 204] width 5 height 5
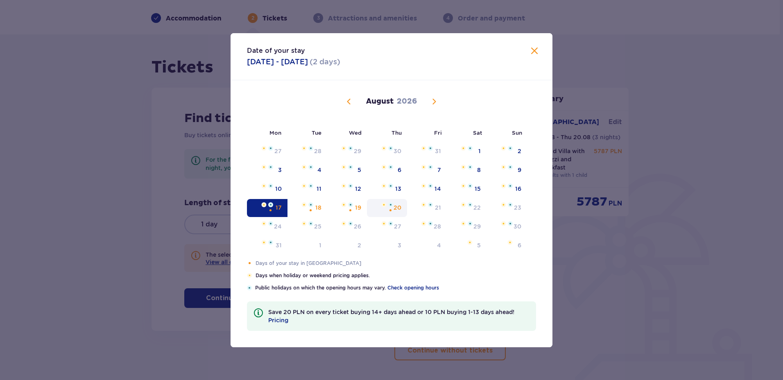
click at [400, 209] on div "20" at bounding box center [398, 208] width 8 height 8
click at [391, 208] on div "Not available. Thursday, August 20, 2026" at bounding box center [390, 210] width 5 height 5
click at [273, 207] on div "17" at bounding box center [267, 208] width 41 height 18
click at [356, 207] on div "Mon Tue Wed Thu Fri Sat Sun [DATE] 29 30 1 2 3 4 5 6 7 8 9 10 11 12 13 14 15 16…" at bounding box center [392, 169] width 322 height 179
type input "[DATE]"
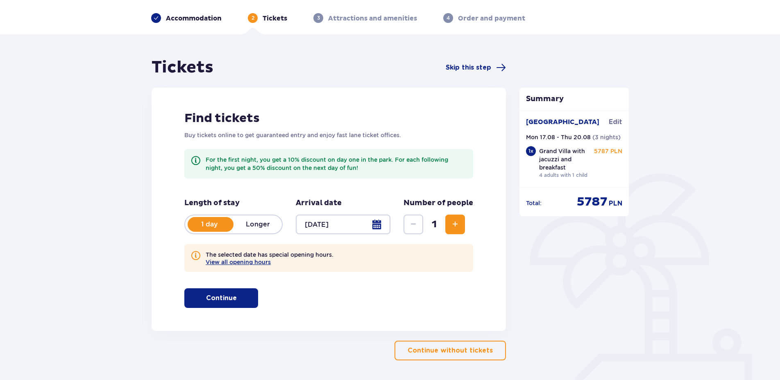
click at [332, 226] on div at bounding box center [343, 225] width 95 height 20
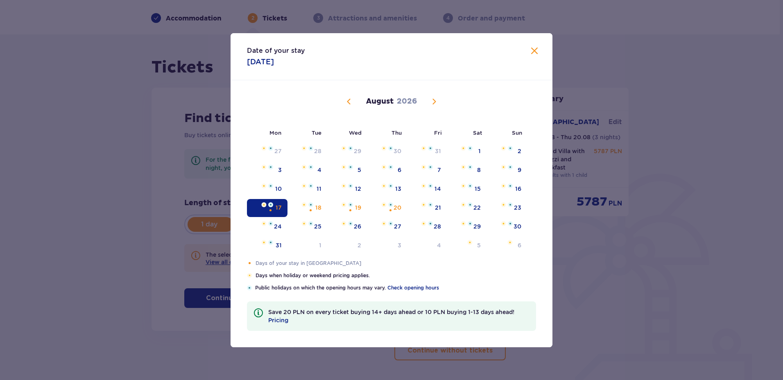
click at [272, 208] on div "Selected. Monday, August 17, 2026" at bounding box center [270, 210] width 5 height 5
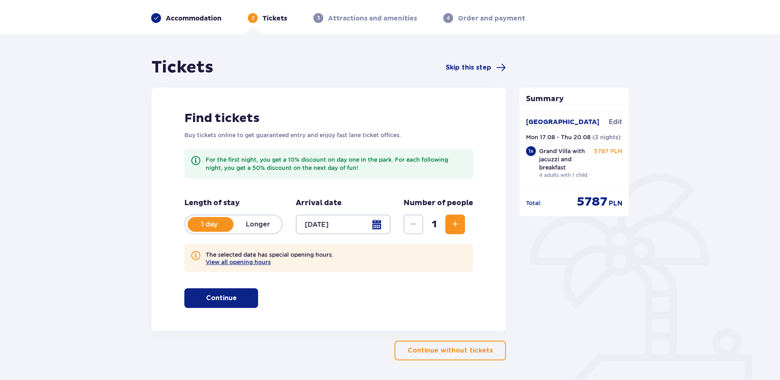
click at [259, 226] on p "Longer" at bounding box center [257, 224] width 48 height 9
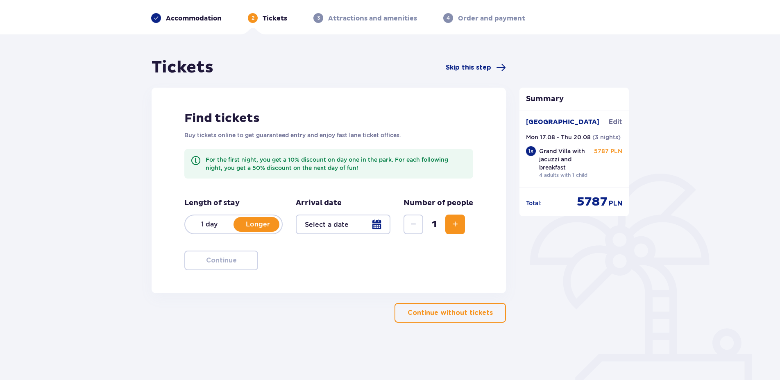
click at [322, 226] on div at bounding box center [343, 225] width 95 height 20
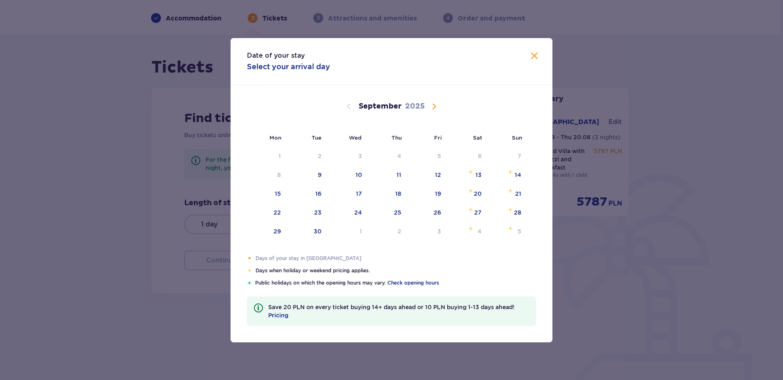
click at [415, 106] on p "2025" at bounding box center [415, 107] width 20 height 10
click at [435, 106] on span "Calendar" at bounding box center [434, 107] width 10 height 10
click at [435, 108] on span "Calendar" at bounding box center [434, 107] width 10 height 10
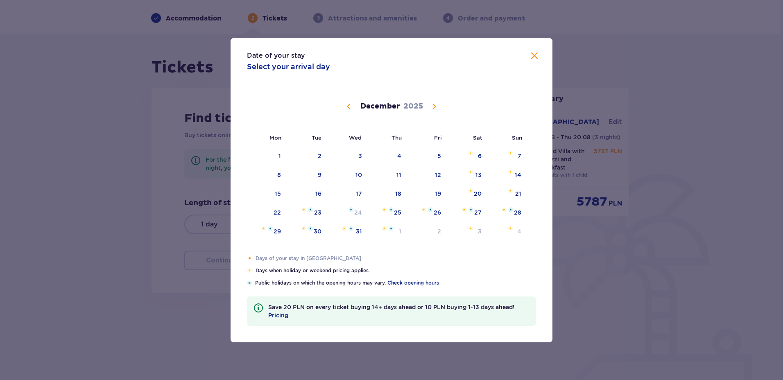
click at [435, 107] on span "Calendar" at bounding box center [434, 107] width 10 height 10
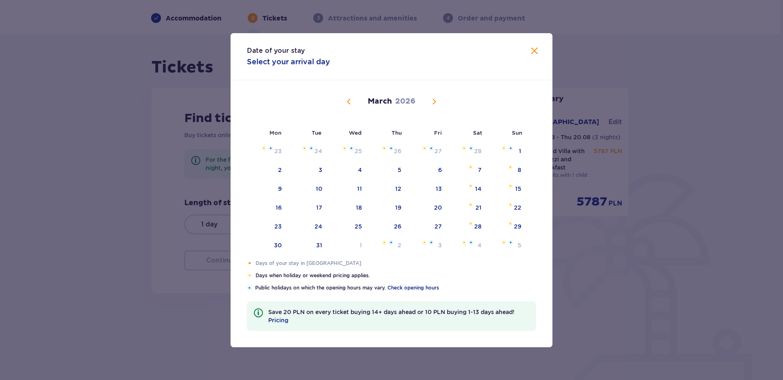
click at [436, 104] on span "Calendar" at bounding box center [434, 102] width 10 height 10
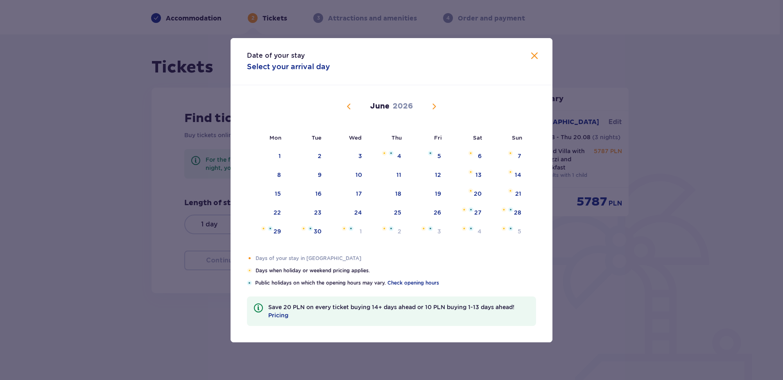
click at [433, 105] on span "Calendar" at bounding box center [434, 107] width 10 height 10
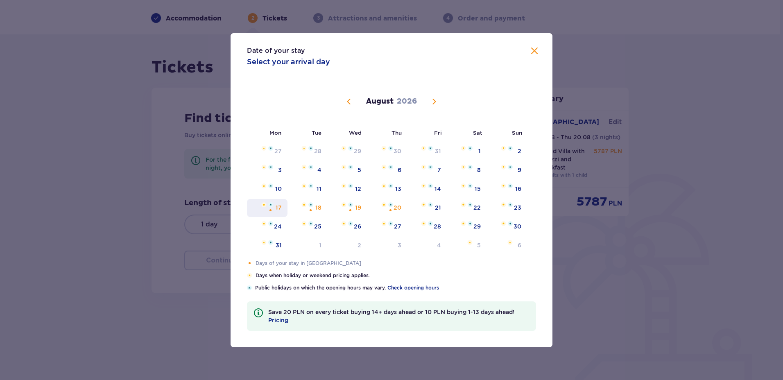
click at [275, 209] on div "17" at bounding box center [267, 208] width 41 height 18
click at [394, 207] on div "20" at bounding box center [398, 208] width 8 height 8
click at [400, 208] on div "20" at bounding box center [398, 208] width 8 height 8
click at [301, 208] on div "18" at bounding box center [307, 208] width 40 height 18
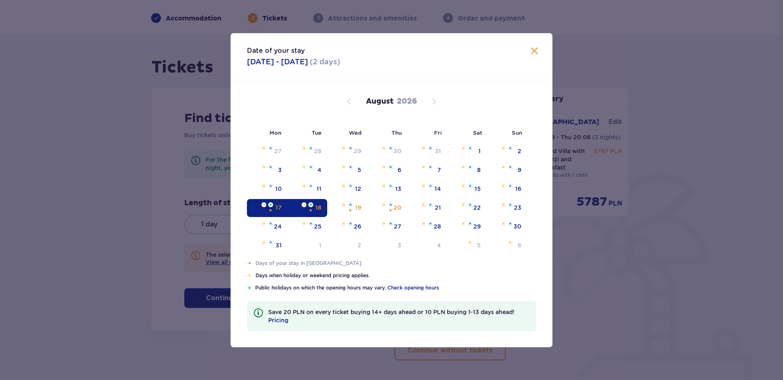
click at [353, 207] on div "Arrival date [DATE] - [DATE]" at bounding box center [343, 216] width 95 height 36
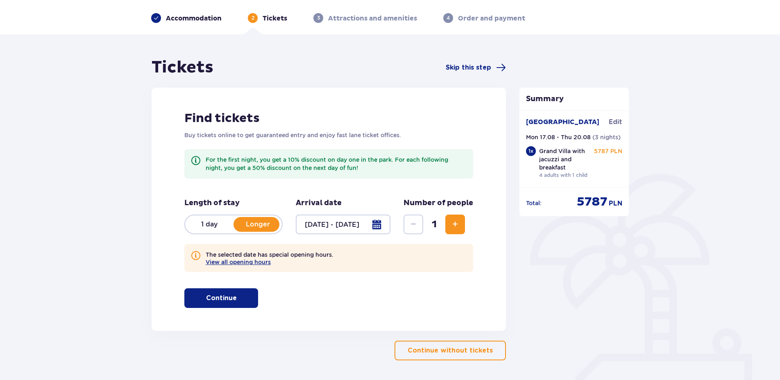
click at [378, 225] on div at bounding box center [343, 225] width 95 height 20
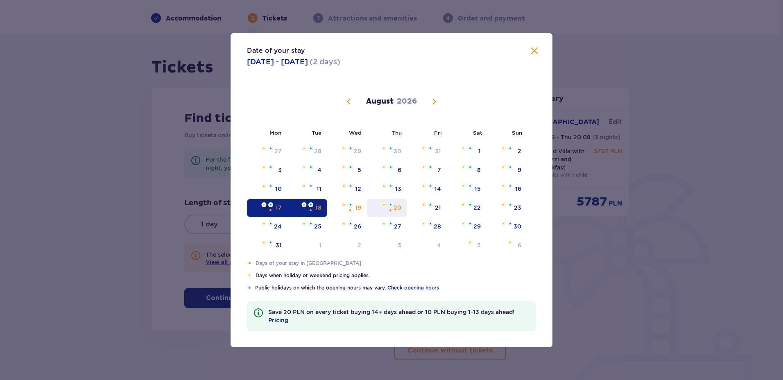
click at [388, 208] on div "Choose Thursday, August 20, 2026 as your check-in date. It’s available." at bounding box center [390, 210] width 5 height 5
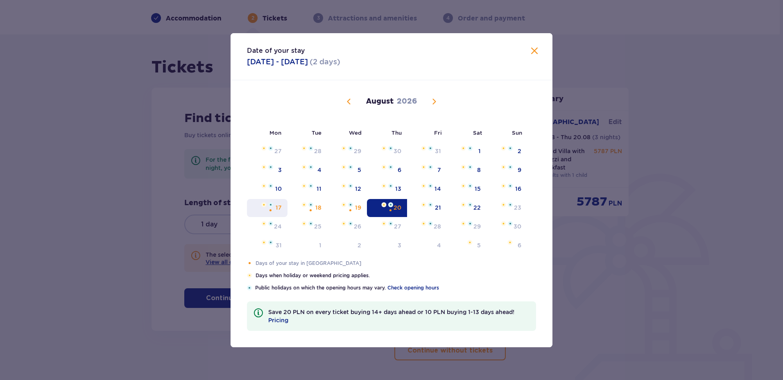
click at [277, 207] on div "17" at bounding box center [279, 208] width 6 height 8
click at [388, 206] on img "Not available. Thursday, August 20, 2026" at bounding box center [390, 204] width 5 height 5
click at [314, 208] on div "18" at bounding box center [307, 208] width 40 height 18
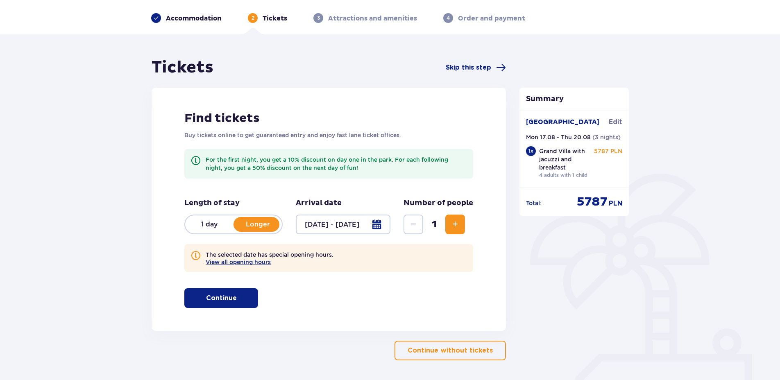
click at [314, 208] on p "Arrival date" at bounding box center [319, 203] width 46 height 10
click at [314, 226] on div at bounding box center [343, 225] width 95 height 20
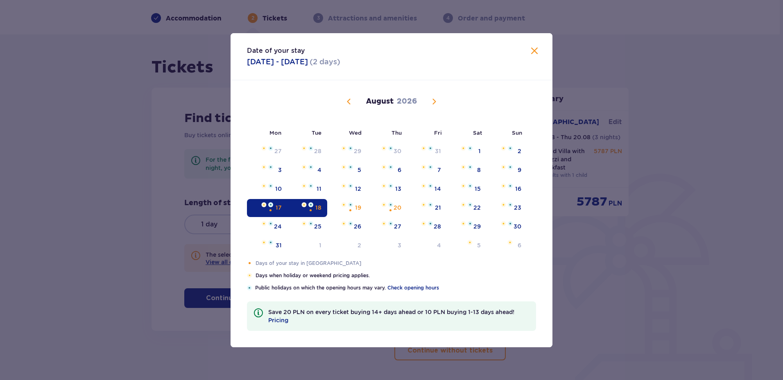
click at [304, 210] on div "18" at bounding box center [307, 208] width 40 height 18
click at [393, 208] on div "20" at bounding box center [387, 208] width 41 height 18
type input "[DATE] - [DATE]"
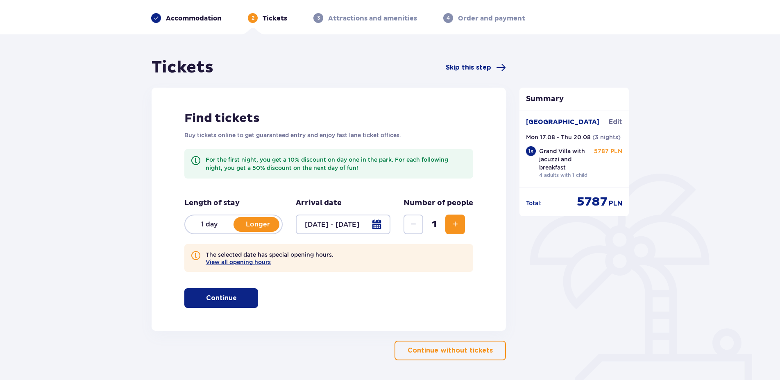
click at [455, 223] on span "Increase" at bounding box center [455, 224] width 10 height 10
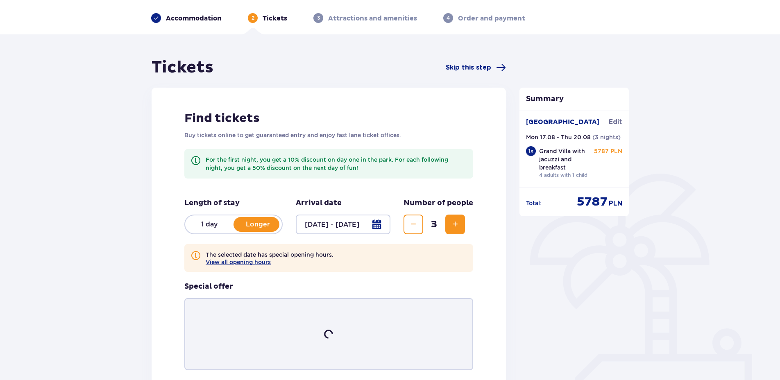
click at [455, 223] on span "Increase" at bounding box center [455, 224] width 10 height 10
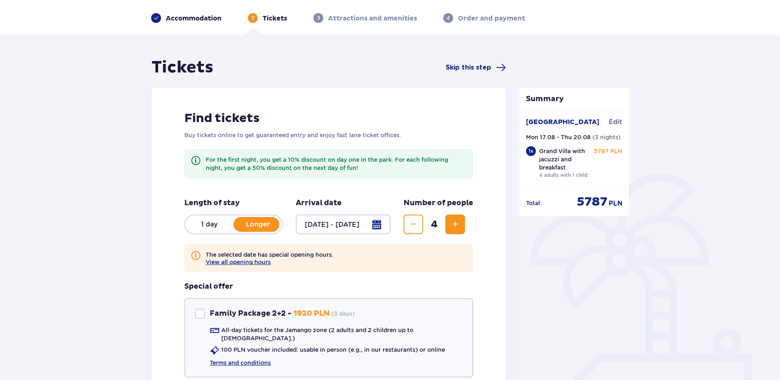
click at [455, 223] on span "Increase" at bounding box center [455, 224] width 10 height 10
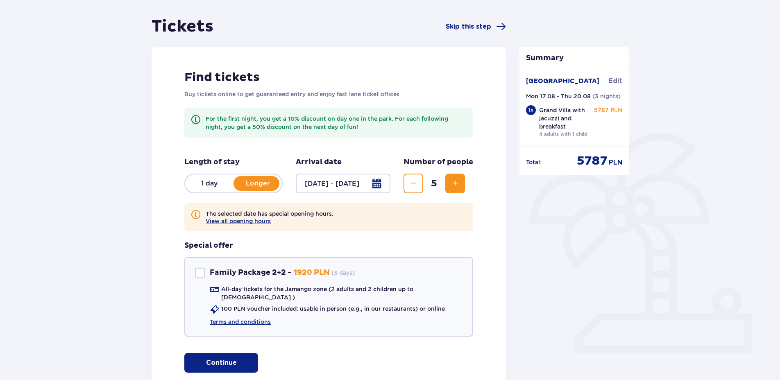
scroll to position [111, 0]
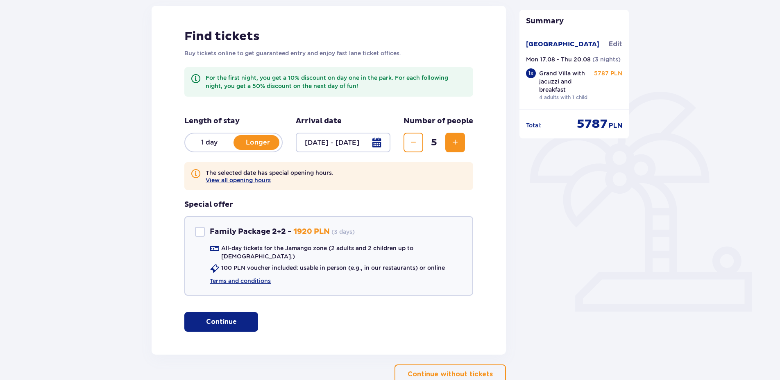
click at [213, 317] on p "Continue" at bounding box center [221, 321] width 31 height 9
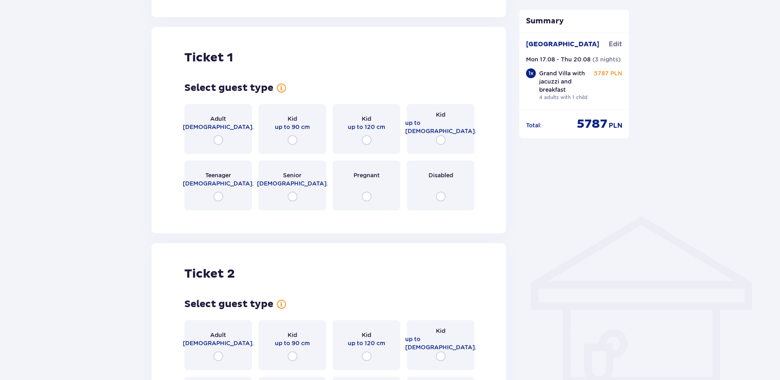
scroll to position [459, 0]
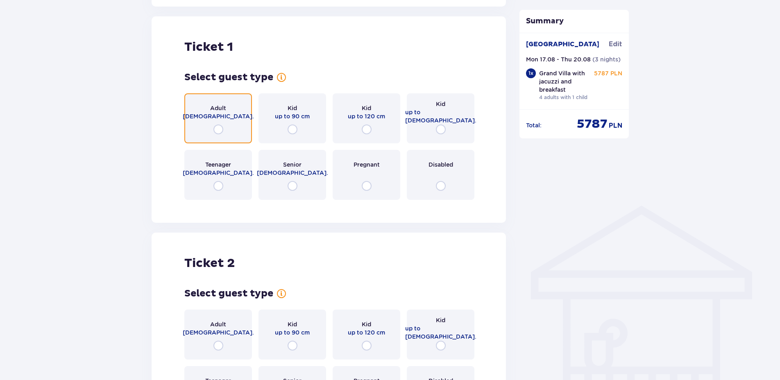
click at [217, 124] on input "radio" at bounding box center [218, 129] width 10 height 10
radio input "true"
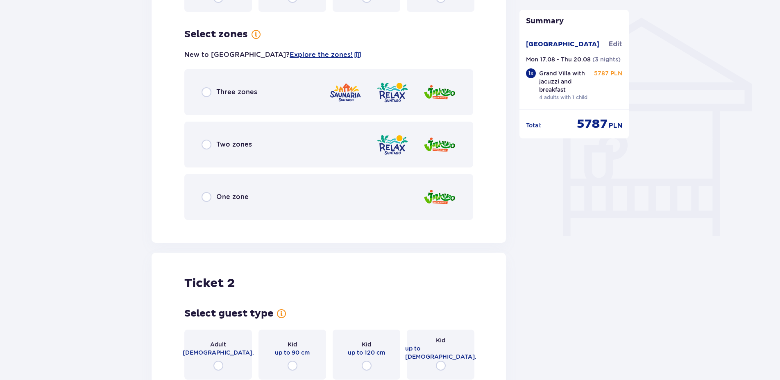
scroll to position [659, 0]
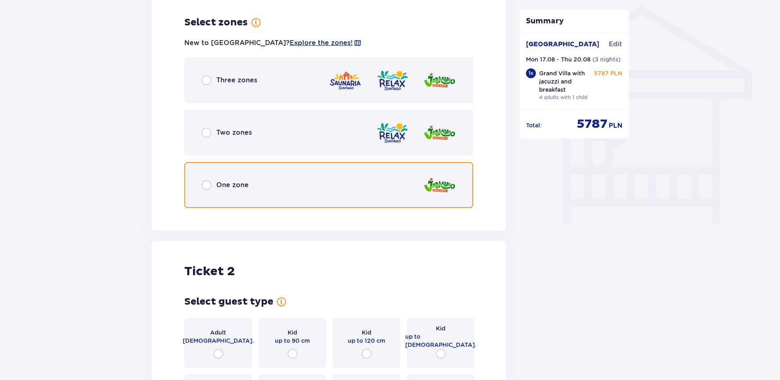
click at [206, 180] on input "radio" at bounding box center [206, 185] width 10 height 10
radio input "true"
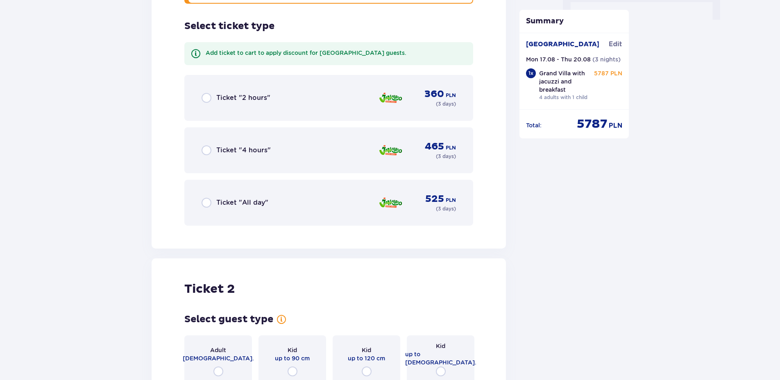
scroll to position [867, 0]
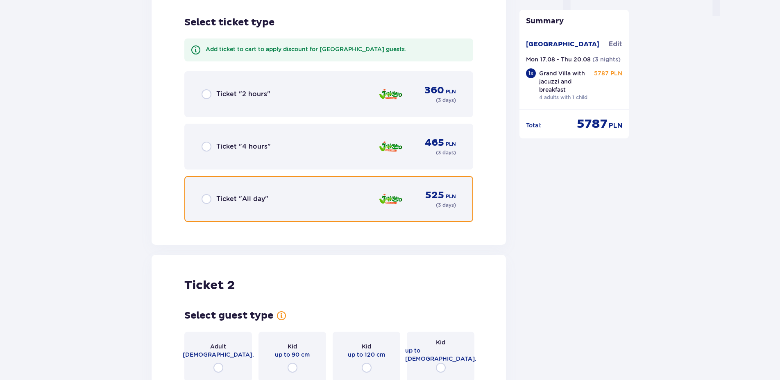
click at [207, 194] on input "radio" at bounding box center [206, 199] width 10 height 10
radio input "true"
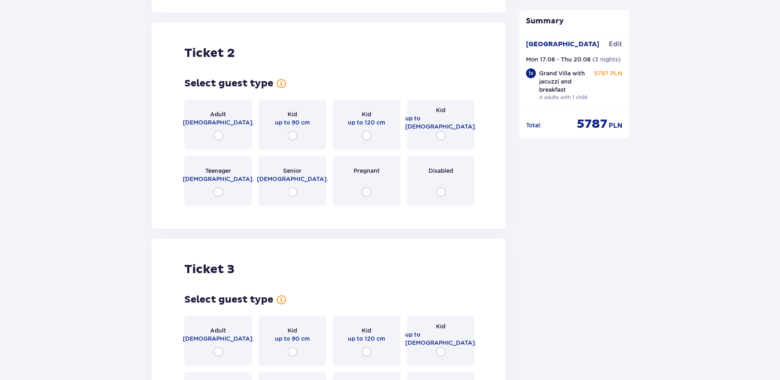
scroll to position [1106, 0]
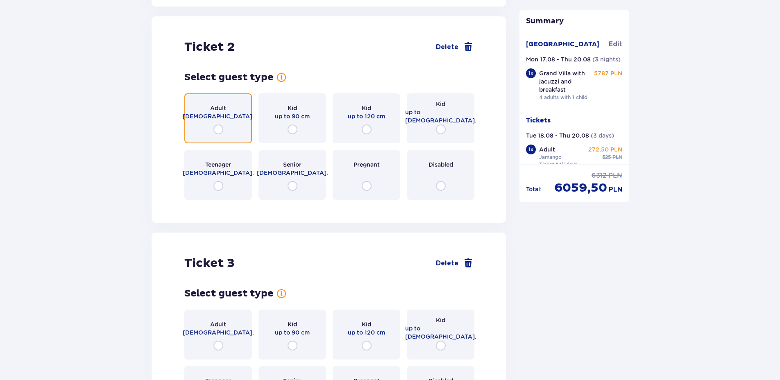
click at [215, 124] on input "radio" at bounding box center [218, 129] width 10 height 10
radio input "true"
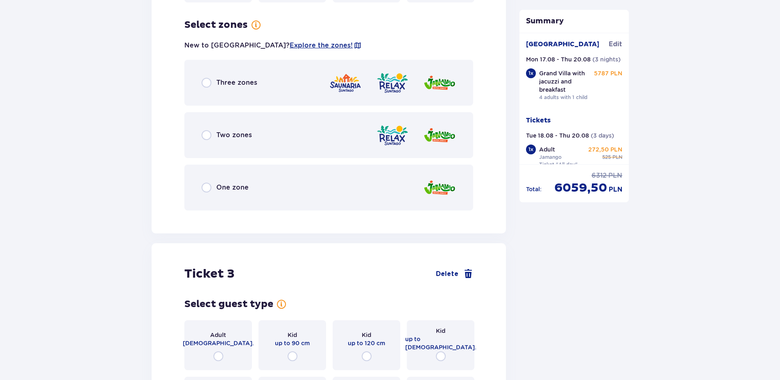
scroll to position [1305, 0]
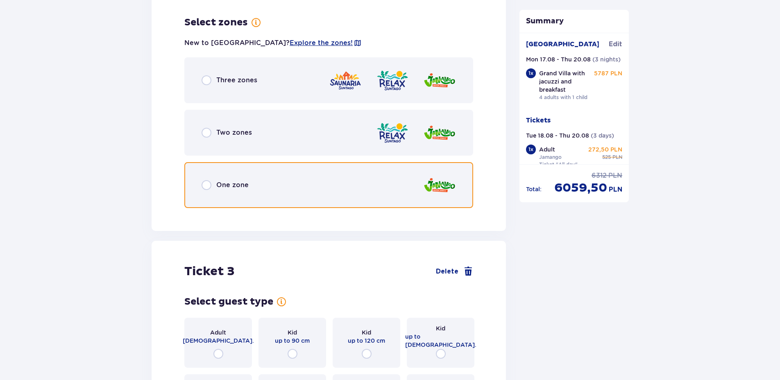
click at [206, 180] on input "radio" at bounding box center [206, 185] width 10 height 10
radio input "true"
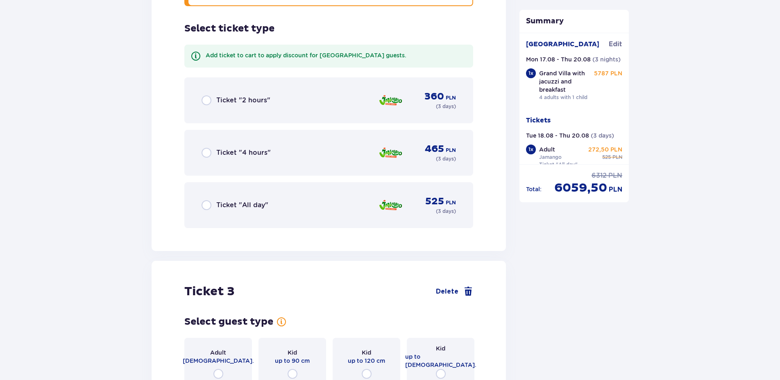
scroll to position [1513, 0]
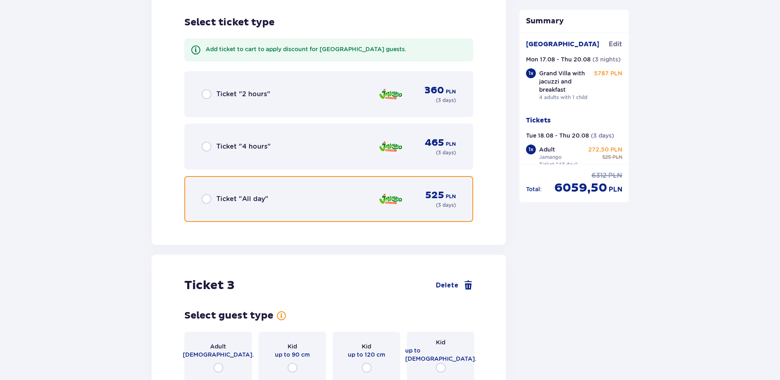
click at [205, 194] on input "radio" at bounding box center [206, 199] width 10 height 10
radio input "true"
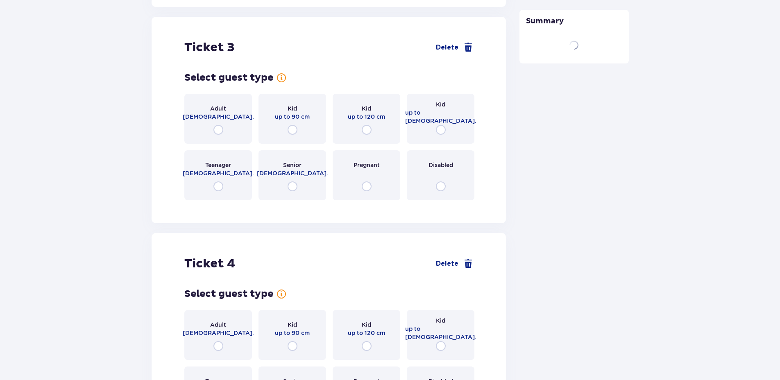
scroll to position [1752, 0]
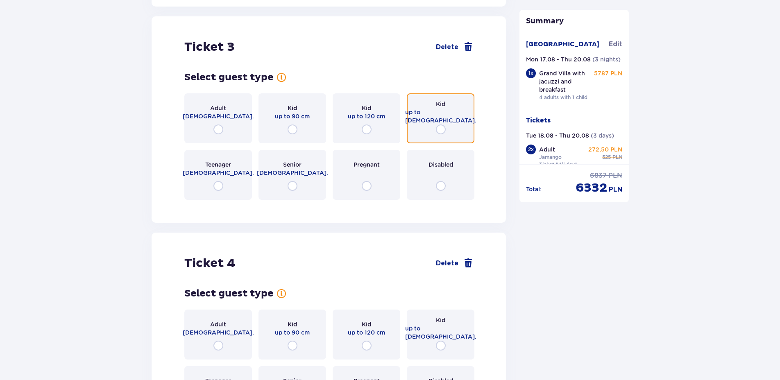
click at [441, 124] on input "radio" at bounding box center [441, 129] width 10 height 10
radio input "true"
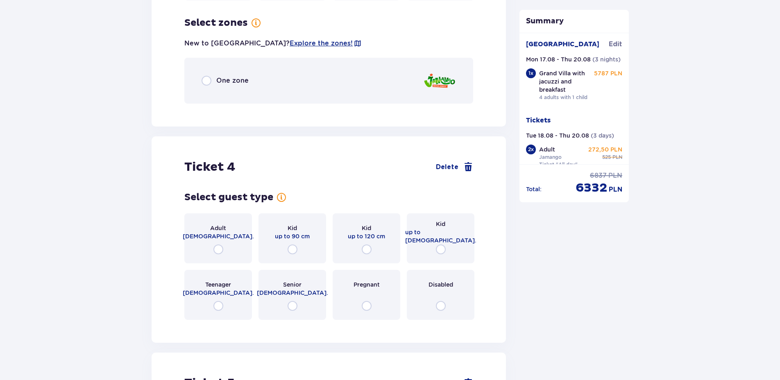
scroll to position [1952, 0]
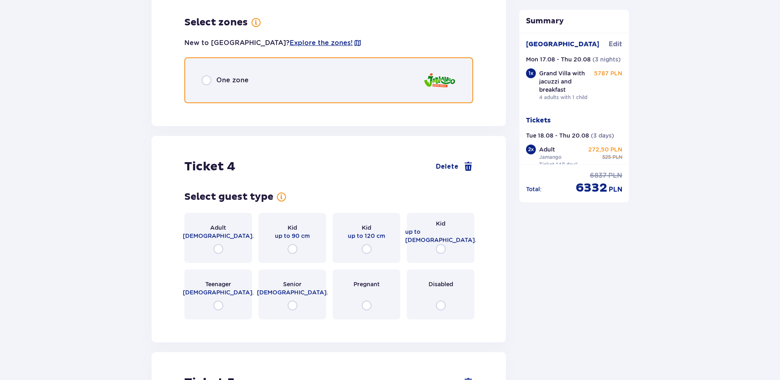
click at [208, 75] on input "radio" at bounding box center [206, 80] width 10 height 10
radio input "true"
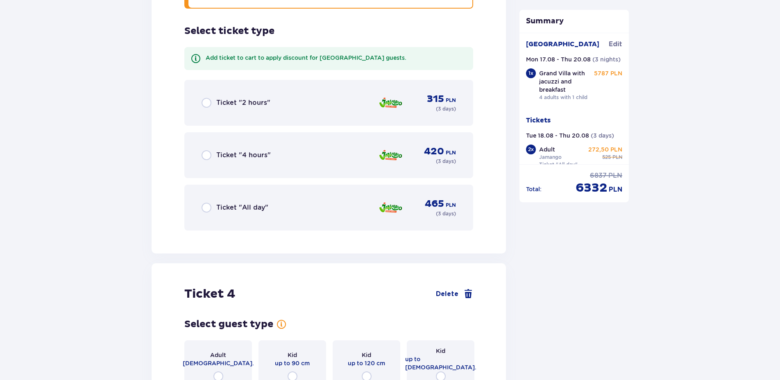
scroll to position [2055, 0]
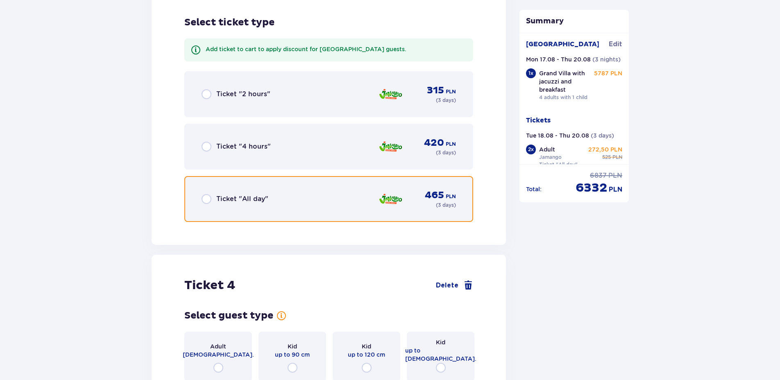
click at [205, 194] on input "radio" at bounding box center [206, 199] width 10 height 10
radio input "true"
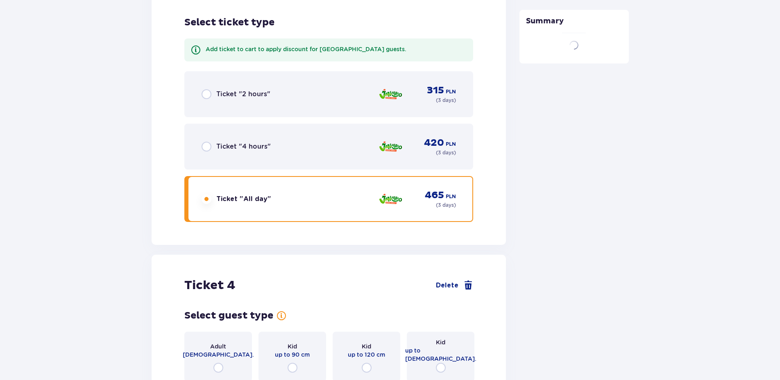
scroll to position [2293, 0]
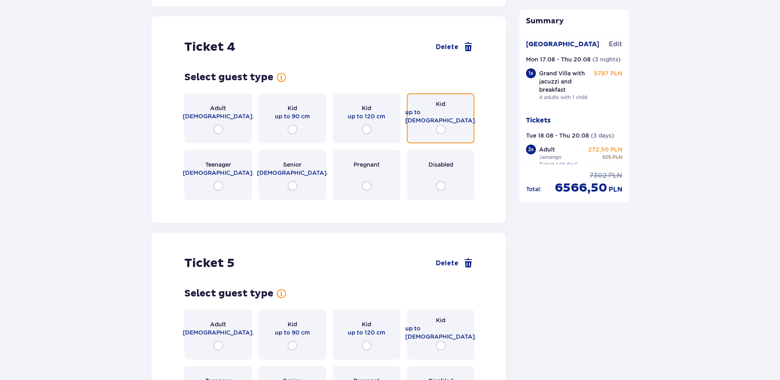
click at [440, 124] on input "radio" at bounding box center [441, 129] width 10 height 10
radio input "true"
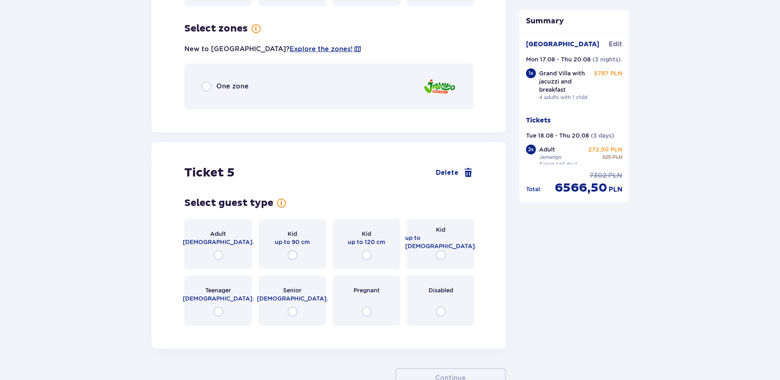
scroll to position [2493, 0]
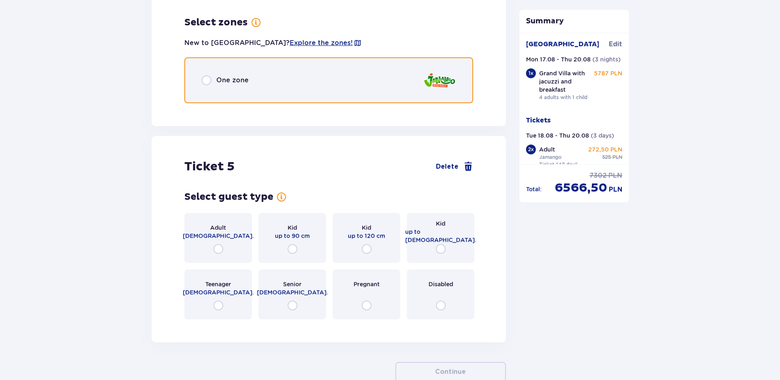
click at [207, 75] on input "radio" at bounding box center [206, 80] width 10 height 10
radio input "true"
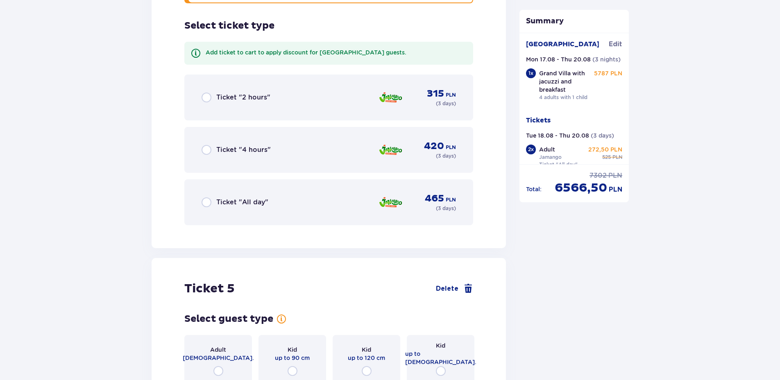
scroll to position [2596, 0]
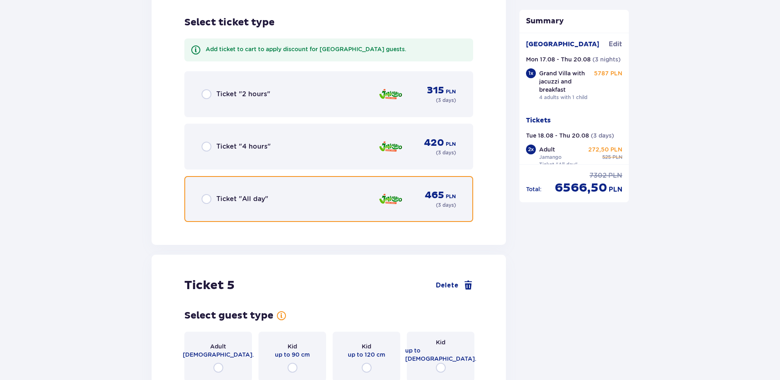
click at [204, 194] on input "radio" at bounding box center [206, 199] width 10 height 10
radio input "true"
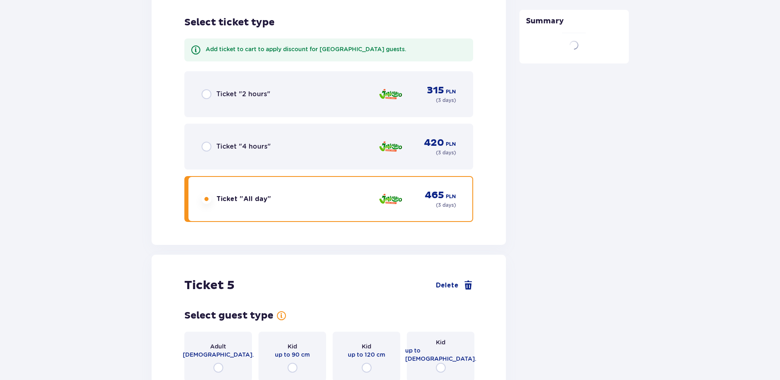
scroll to position [2759, 0]
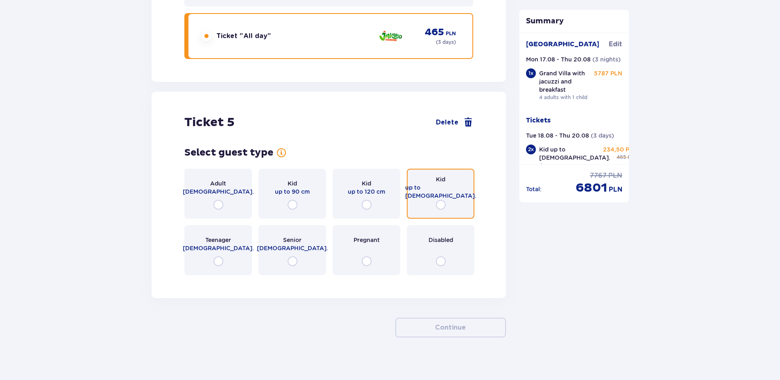
click at [440, 200] on input "radio" at bounding box center [441, 205] width 10 height 10
radio input "true"
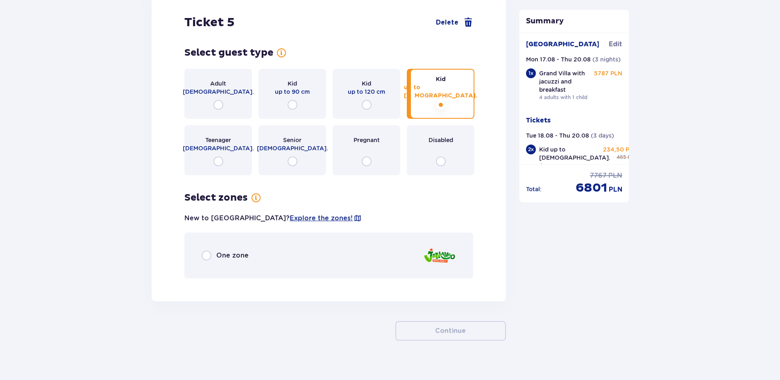
scroll to position [2862, 0]
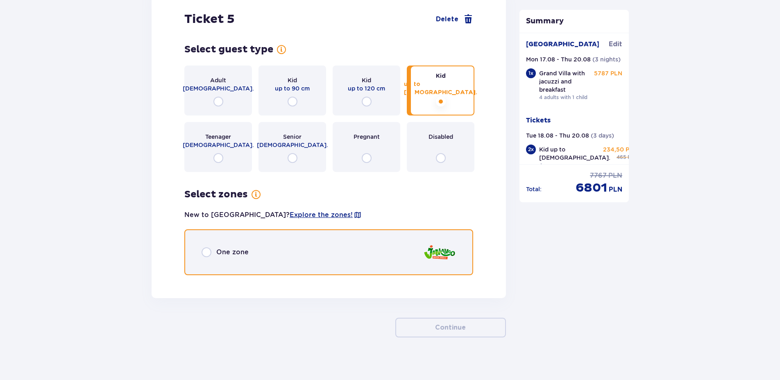
click at [204, 247] on input "radio" at bounding box center [206, 252] width 10 height 10
radio input "true"
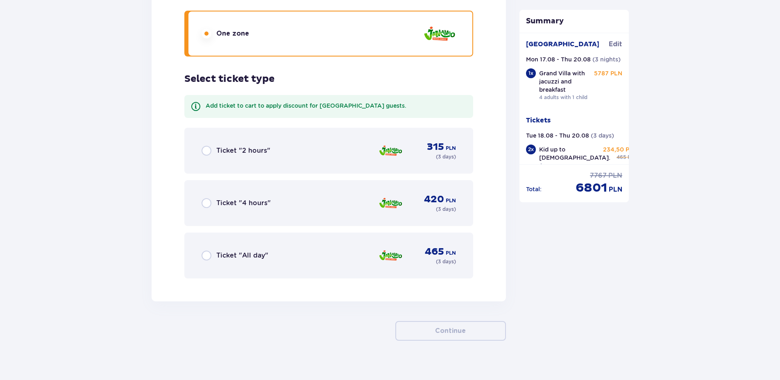
scroll to position [3084, 0]
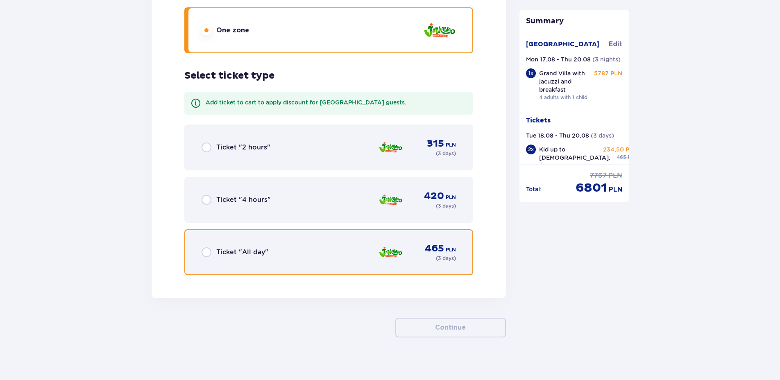
click at [204, 247] on input "radio" at bounding box center [206, 252] width 10 height 10
radio input "true"
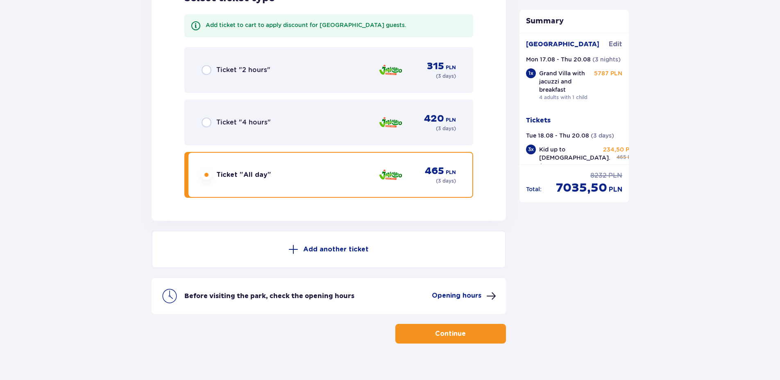
scroll to position [3168, 0]
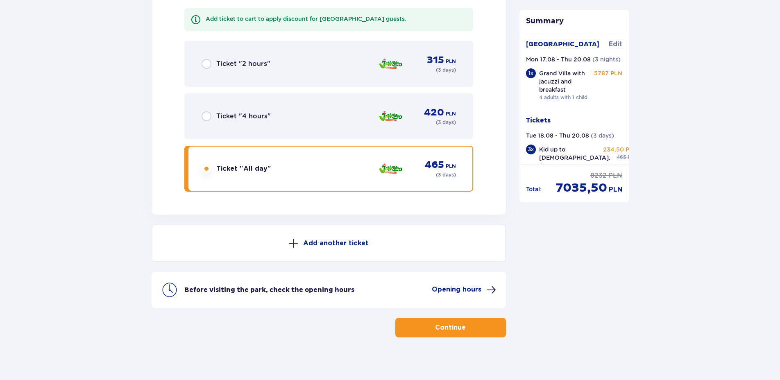
click at [451, 324] on p "Continue" at bounding box center [450, 327] width 31 height 9
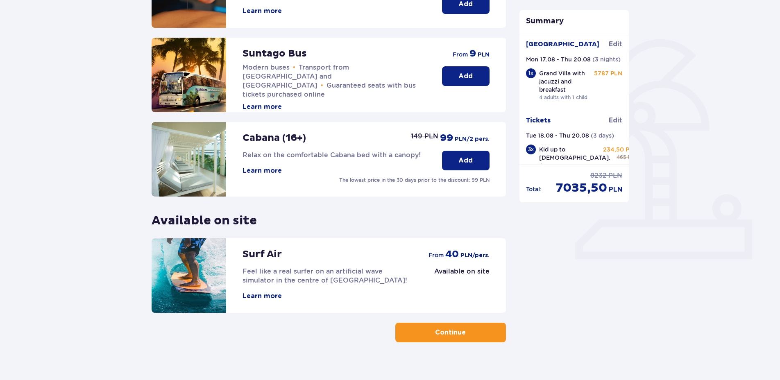
scroll to position [175, 0]
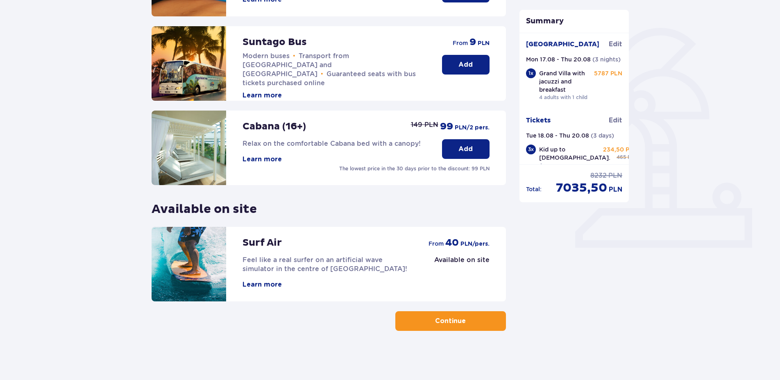
click at [462, 152] on p "Add" at bounding box center [465, 149] width 14 height 9
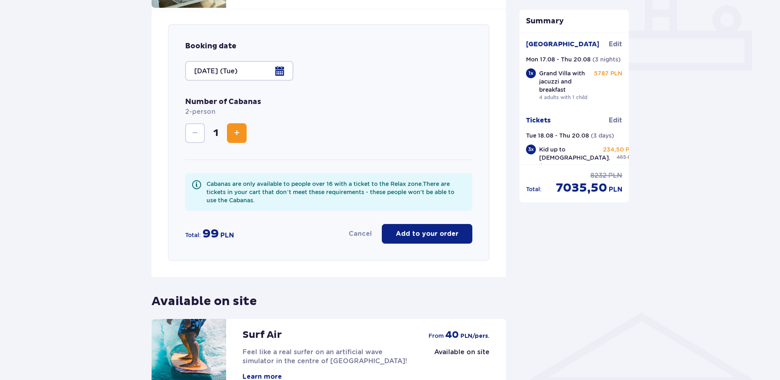
scroll to position [367, 0]
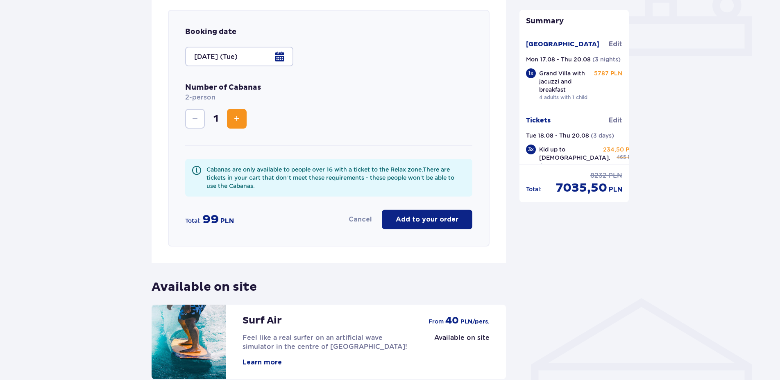
click at [280, 55] on div at bounding box center [239, 57] width 108 height 20
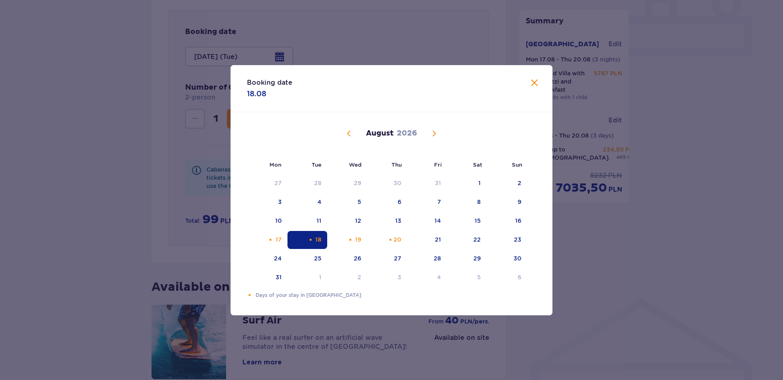
click at [316, 242] on div "18" at bounding box center [318, 239] width 6 height 8
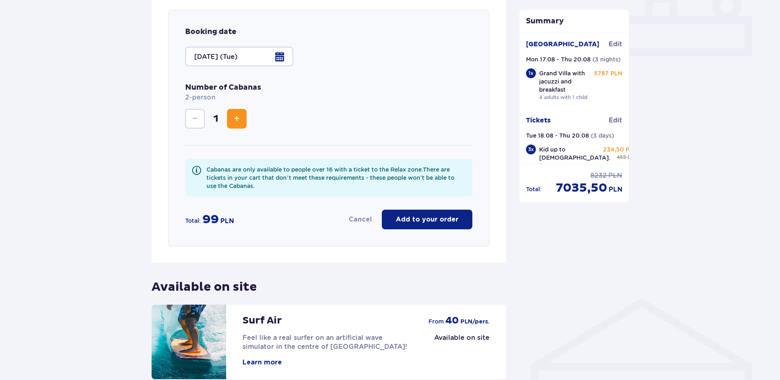
click at [394, 238] on div "Booking date [DATE] (Tue) Number of Cabanas 2-person 1 Cabanas are only availab…" at bounding box center [328, 128] width 321 height 237
click at [423, 219] on p "Add to your order" at bounding box center [427, 219] width 63 height 9
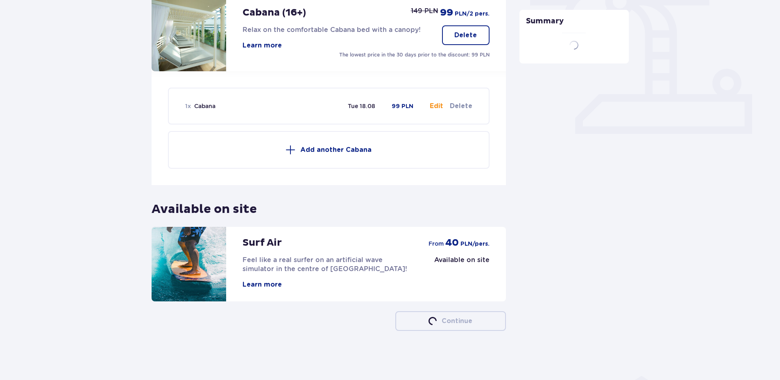
scroll to position [289, 0]
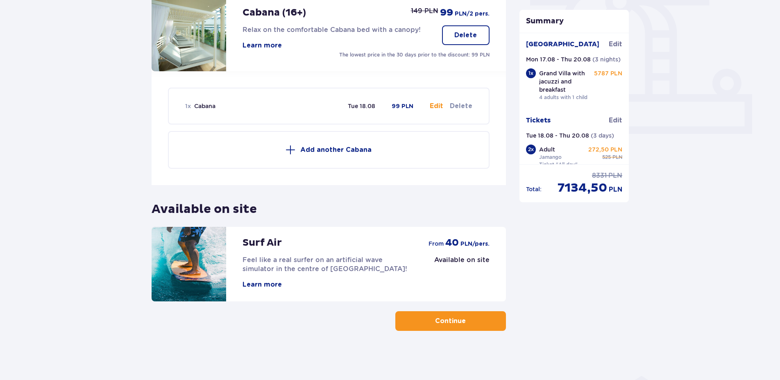
click at [302, 152] on p "Add another Cabana" at bounding box center [335, 149] width 71 height 9
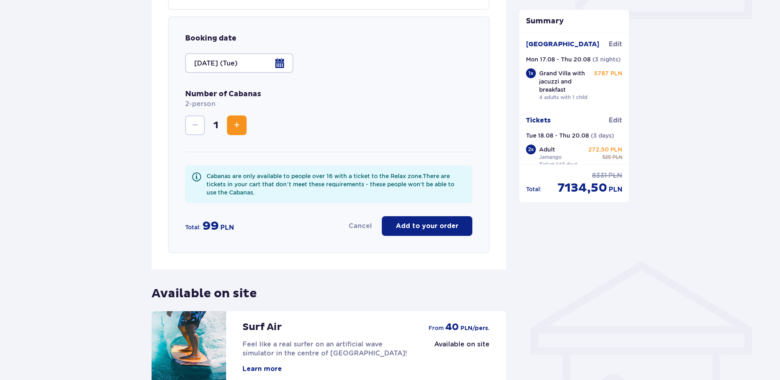
scroll to position [410, 0]
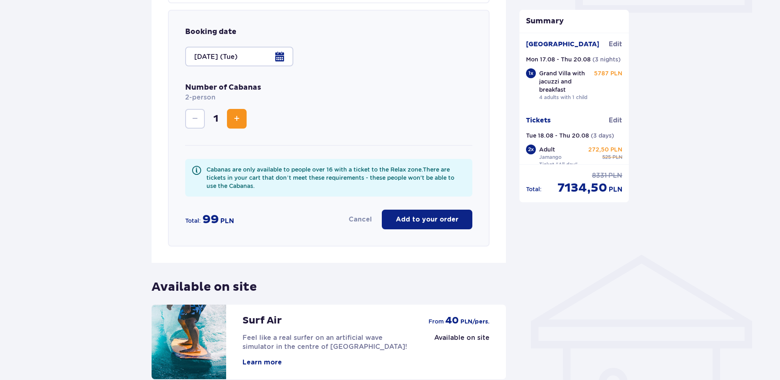
click at [282, 56] on div at bounding box center [239, 57] width 108 height 20
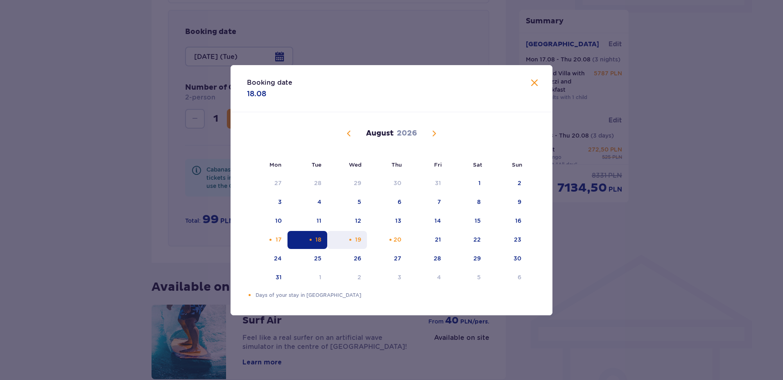
click at [355, 240] on div "19" at bounding box center [358, 239] width 6 height 8
type input "[DATE] (Wed)"
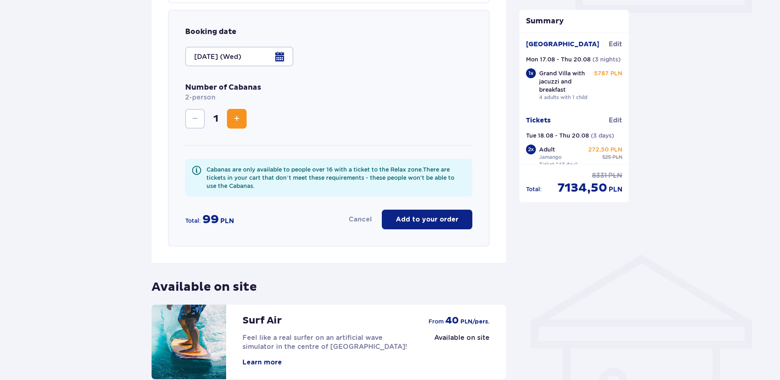
click at [416, 220] on p "Add to your order" at bounding box center [427, 219] width 63 height 9
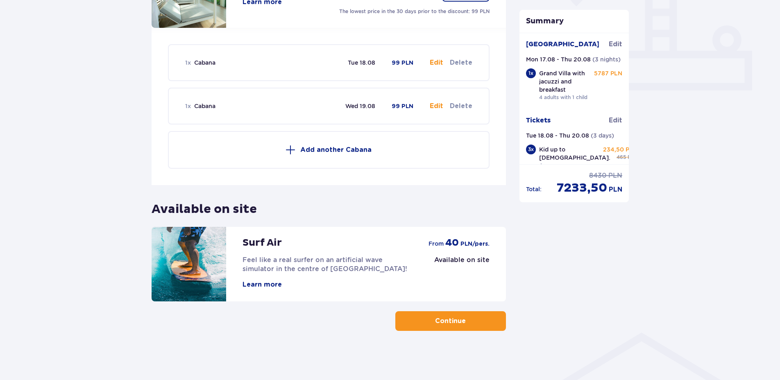
scroll to position [332, 0]
click at [327, 146] on p "Add another Cabana" at bounding box center [335, 149] width 71 height 9
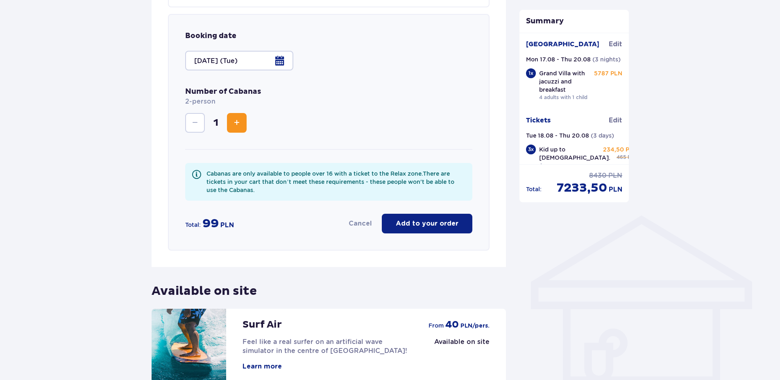
scroll to position [454, 0]
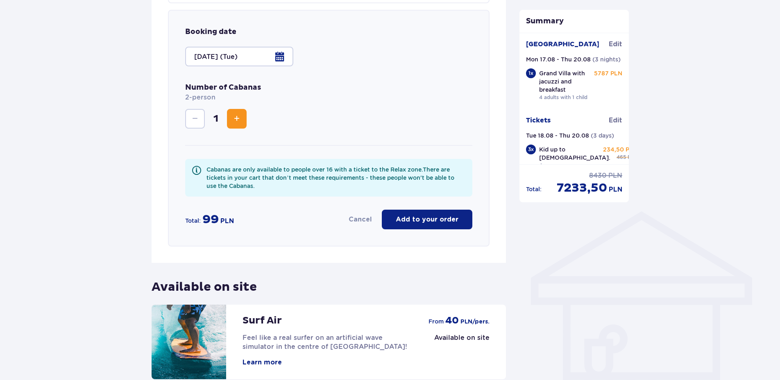
click at [253, 58] on div at bounding box center [239, 57] width 108 height 20
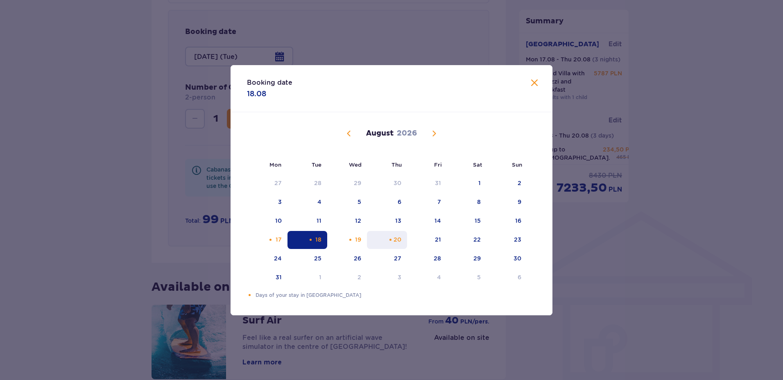
click at [388, 240] on div "Thursday, August 20, 2026" at bounding box center [390, 239] width 5 height 5
type input "[DATE] (Thu)"
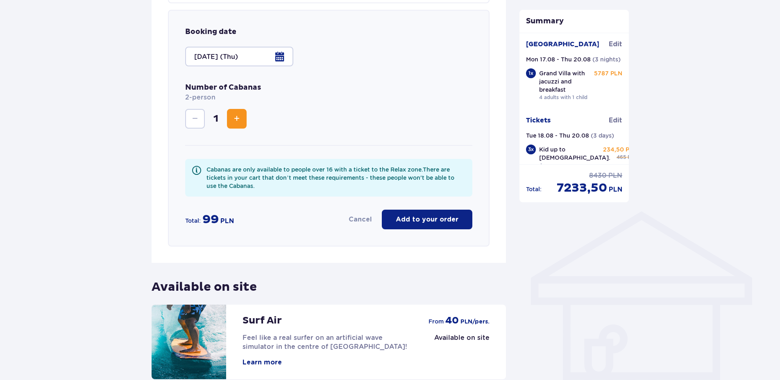
click at [417, 217] on p "Add to your order" at bounding box center [427, 219] width 63 height 9
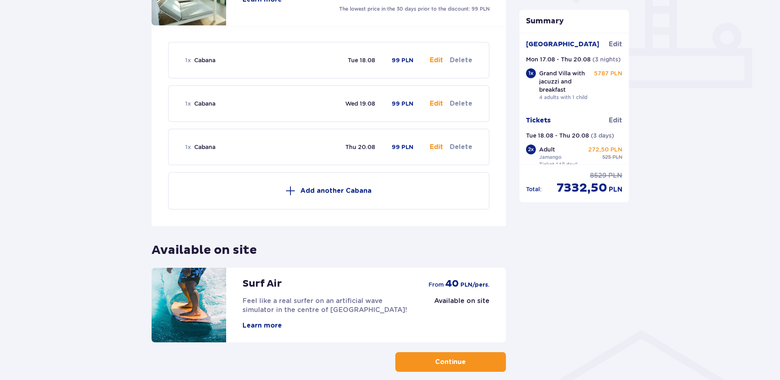
scroll to position [376, 0]
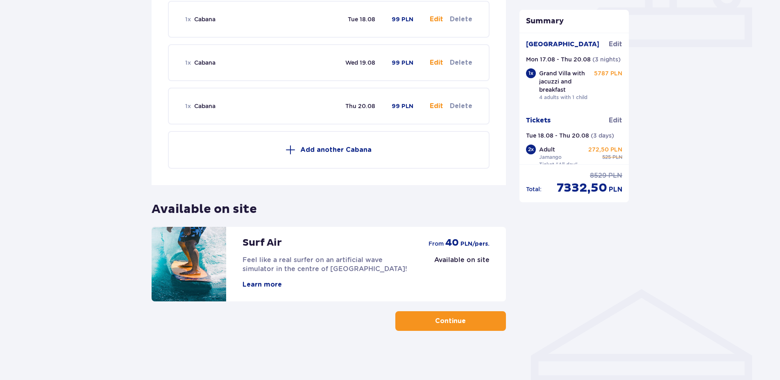
click at [437, 325] on p "Continue" at bounding box center [450, 321] width 31 height 9
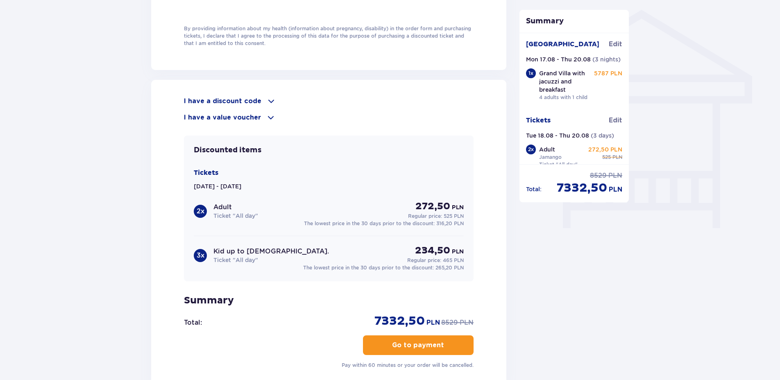
scroll to position [737, 0]
